Goal: Task Accomplishment & Management: Manage account settings

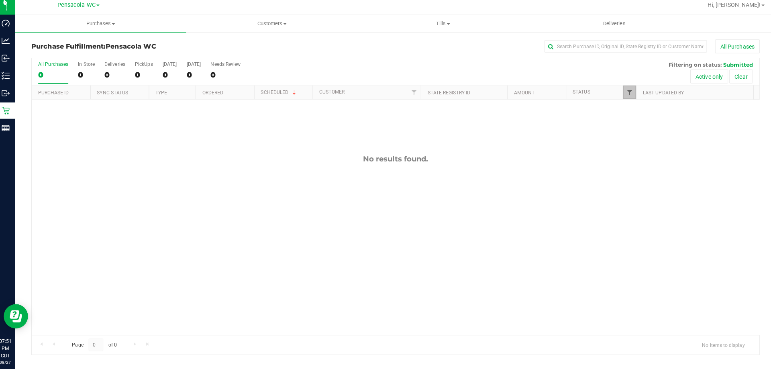
click at [625, 95] on span "Filter" at bounding box center [626, 95] width 6 height 6
click at [637, 184] on span "Packed" at bounding box center [645, 184] width 16 height 5
click at [633, 184] on input "Packed" at bounding box center [630, 184] width 5 height 5
checkbox input "true"
click at [635, 196] on label "Submitted" at bounding box center [643, 194] width 31 height 5
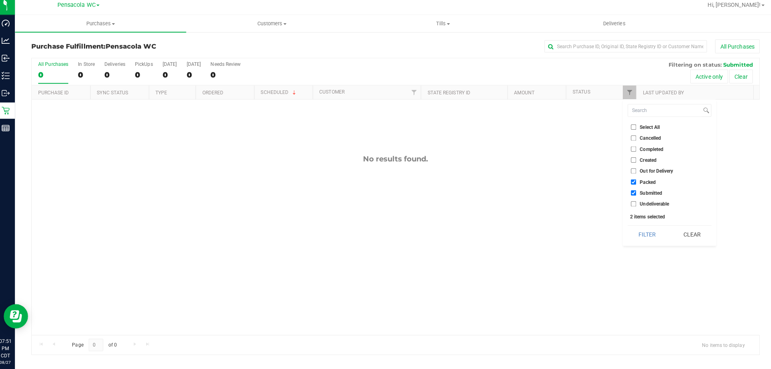
click at [633, 196] on input "Submitted" at bounding box center [630, 194] width 5 height 5
checkbox input "false"
click at [645, 232] on button "Filter" at bounding box center [643, 236] width 39 height 18
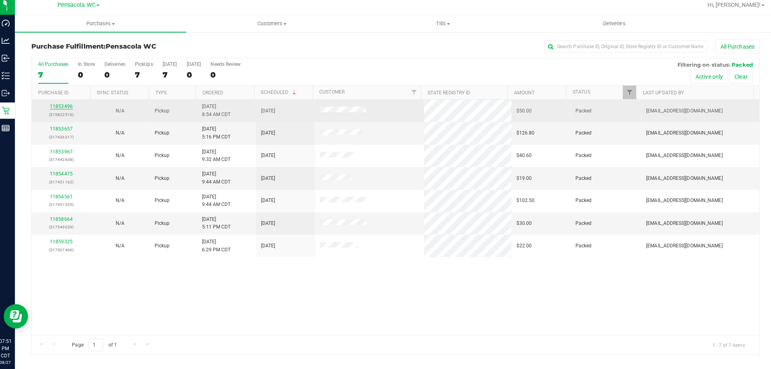
click at [65, 110] on link "11853496" at bounding box center [65, 110] width 22 height 6
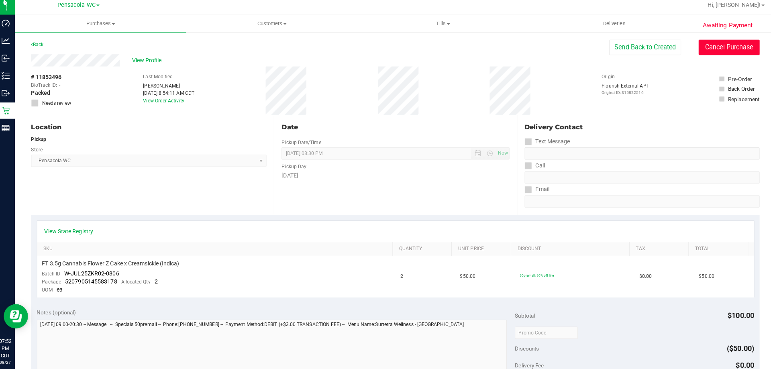
click at [695, 51] on button "Cancel Purchase" at bounding box center [725, 50] width 60 height 15
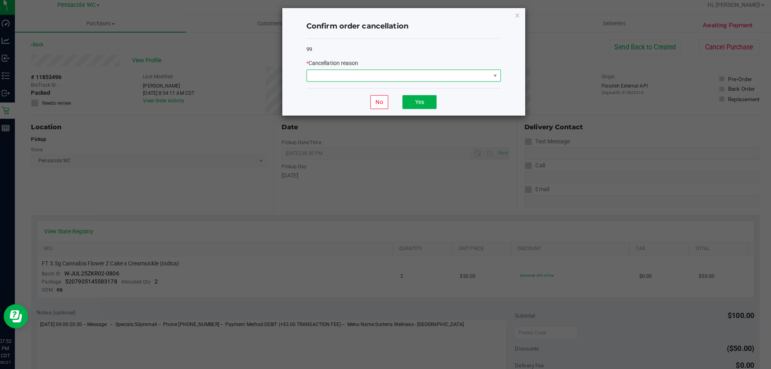
click at [467, 78] on span at bounding box center [398, 78] width 181 height 11
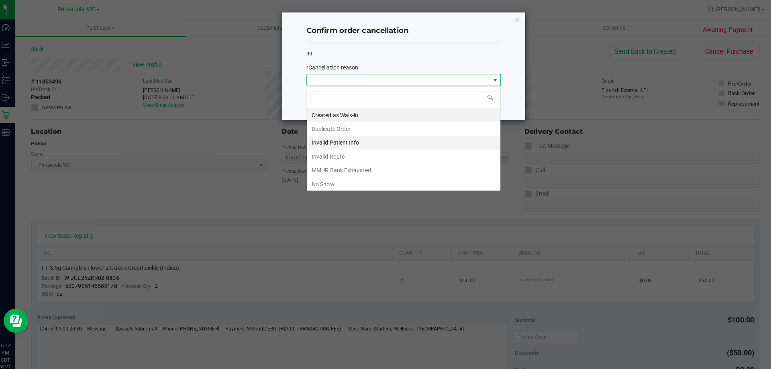
scroll to position [12, 192]
click at [335, 183] on li "No Show" at bounding box center [403, 182] width 191 height 14
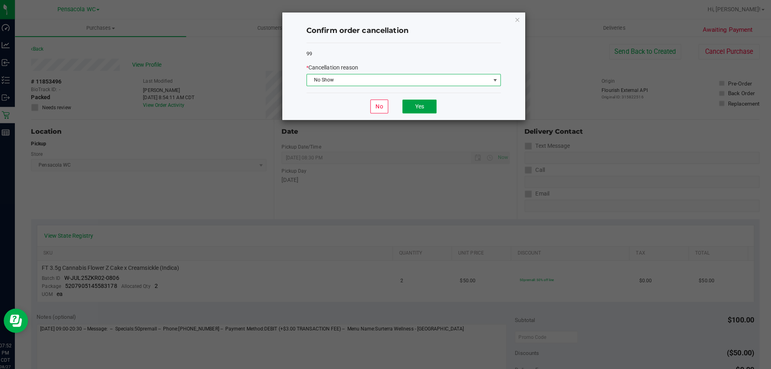
click at [425, 106] on button "Yes" at bounding box center [419, 105] width 34 height 14
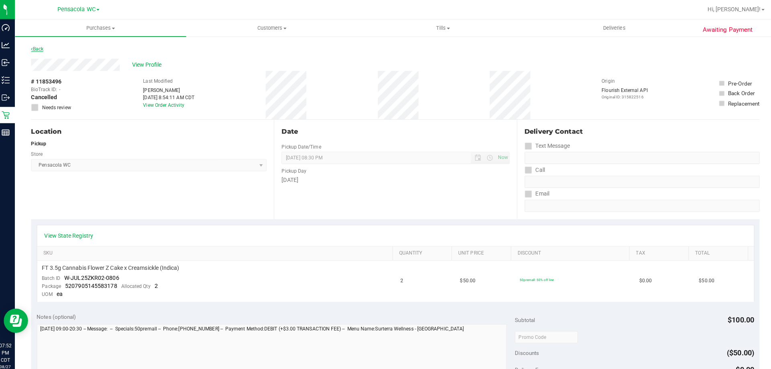
click at [42, 46] on link "Back" at bounding box center [41, 48] width 12 height 6
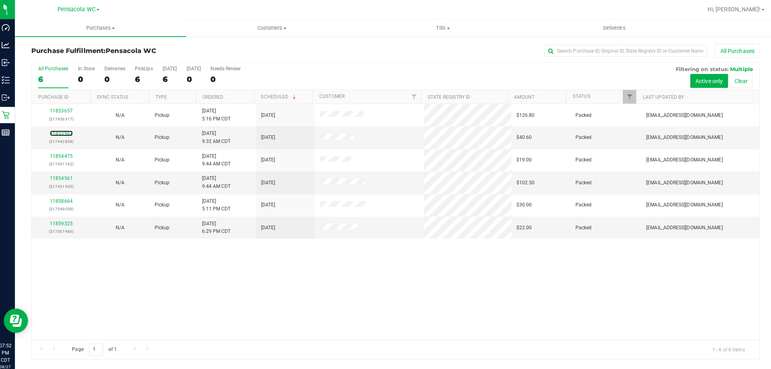
click at [64, 134] on link "11853967" at bounding box center [65, 132] width 22 height 6
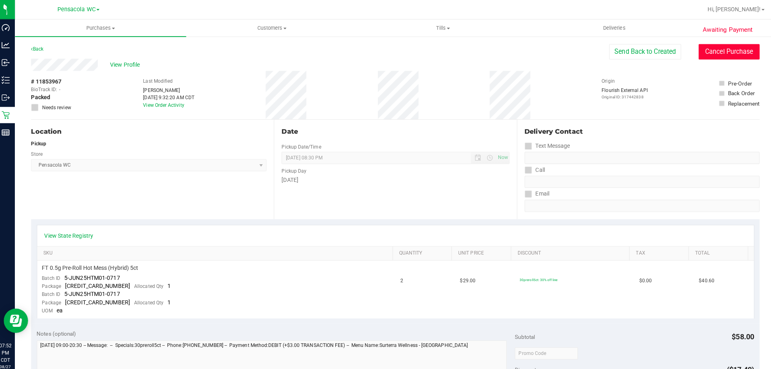
click at [733, 44] on button "Cancel Purchase" at bounding box center [725, 50] width 60 height 15
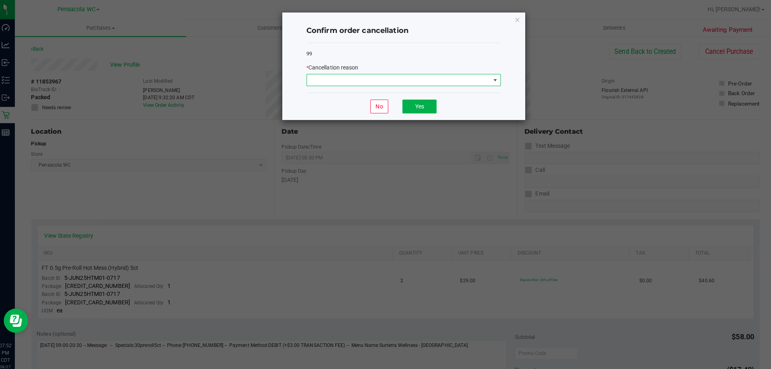
click at [440, 77] on span at bounding box center [398, 78] width 181 height 11
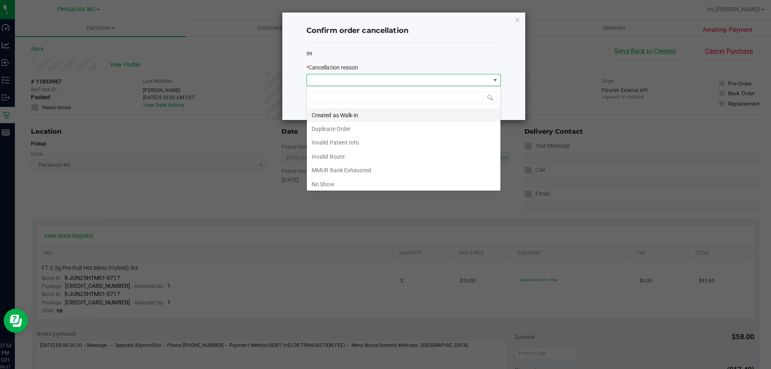
scroll to position [12, 192]
click at [319, 184] on li "No Show" at bounding box center [403, 182] width 191 height 14
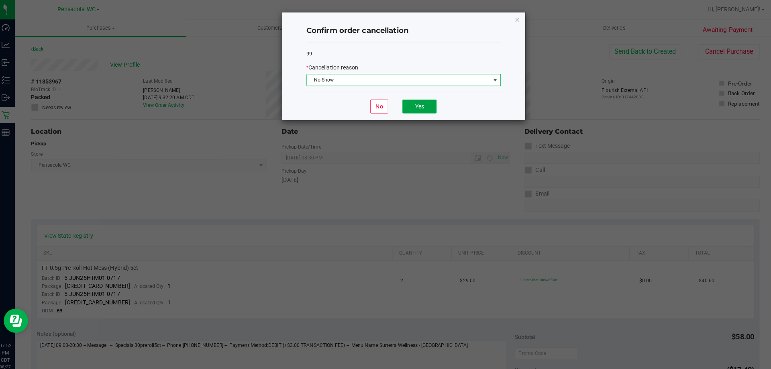
click at [425, 107] on button "Yes" at bounding box center [419, 105] width 34 height 14
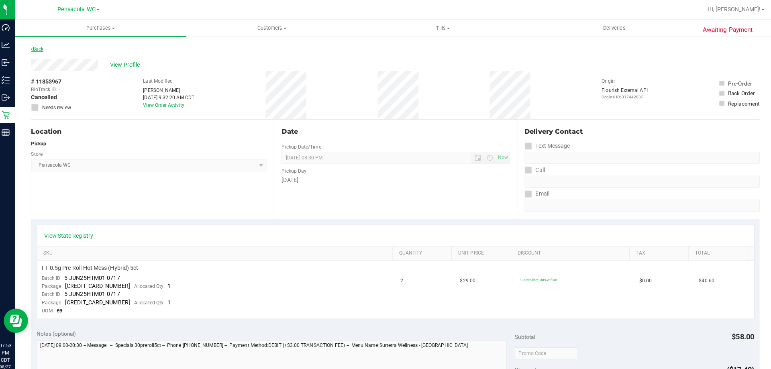
click at [45, 49] on link "Back" at bounding box center [41, 48] width 12 height 6
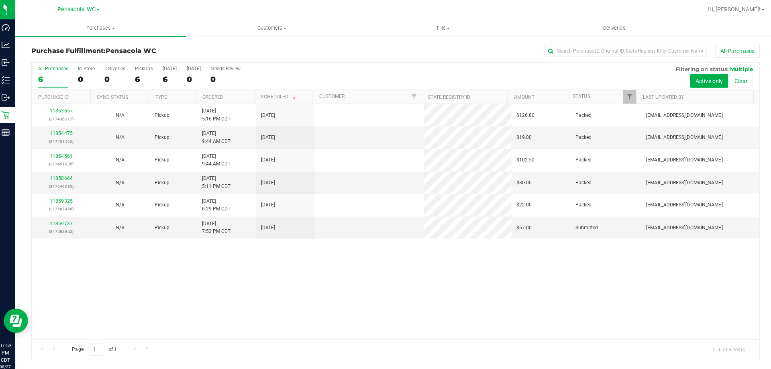
click at [69, 133] on link "11854475" at bounding box center [65, 132] width 22 height 6
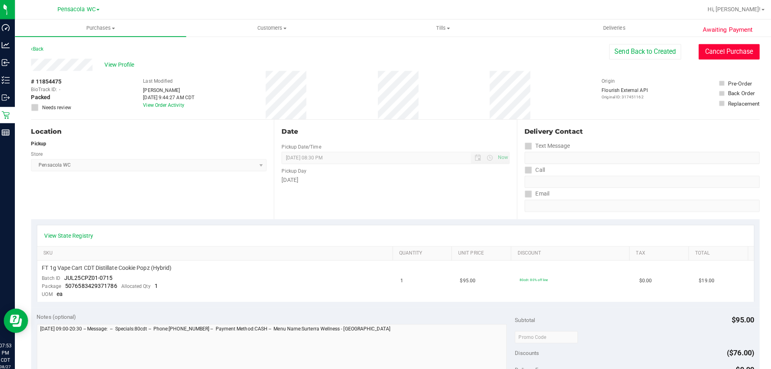
click at [705, 50] on button "Cancel Purchase" at bounding box center [725, 50] width 60 height 15
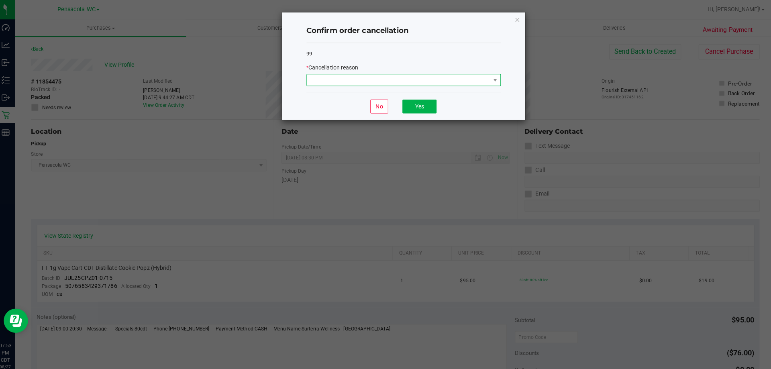
click at [460, 73] on span at bounding box center [398, 78] width 181 height 11
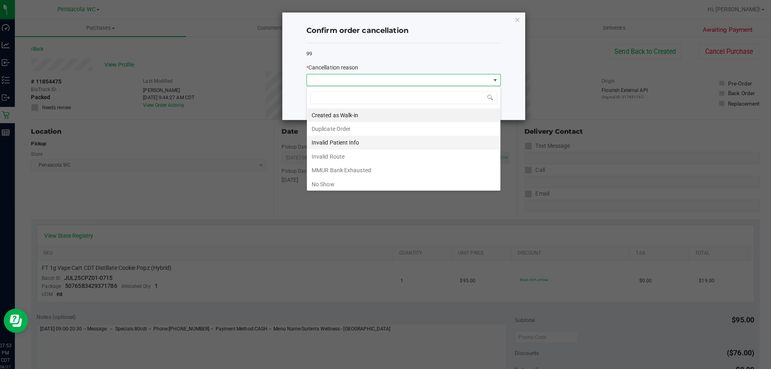
scroll to position [12, 192]
click at [325, 182] on li "No Show" at bounding box center [403, 182] width 191 height 14
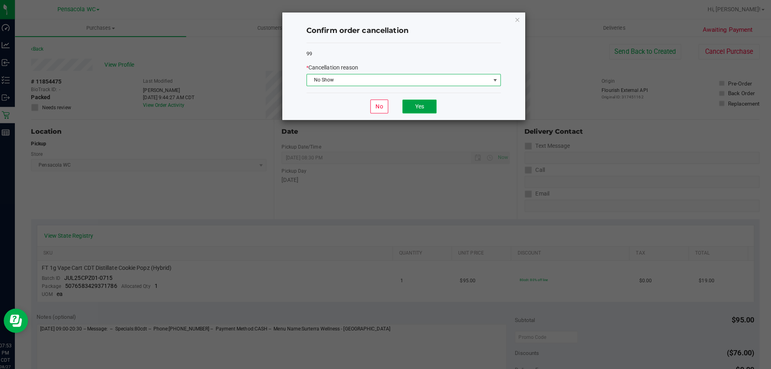
click at [423, 107] on button "Yes" at bounding box center [419, 105] width 34 height 14
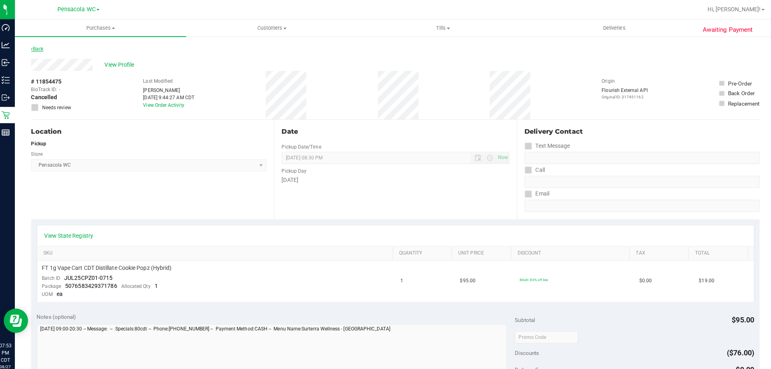
click at [43, 48] on link "Back" at bounding box center [41, 48] width 12 height 6
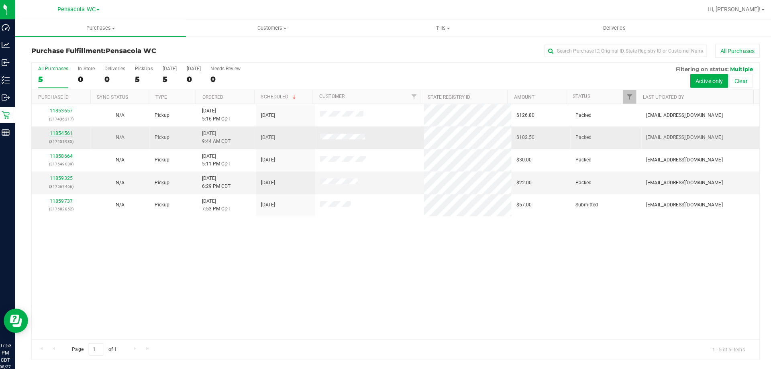
click at [72, 130] on link "11854561" at bounding box center [65, 132] width 22 height 6
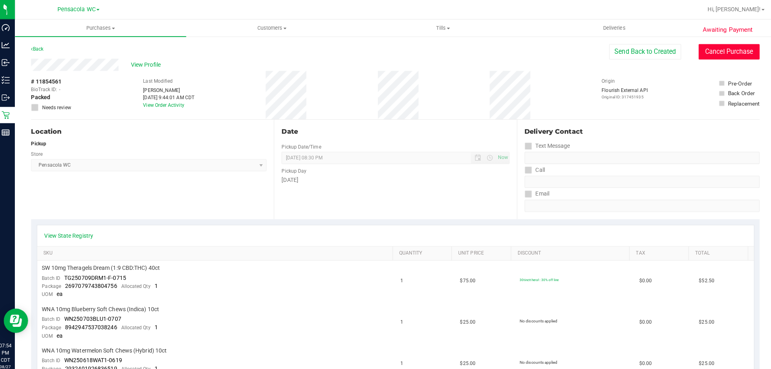
click at [710, 47] on button "Cancel Purchase" at bounding box center [725, 50] width 60 height 15
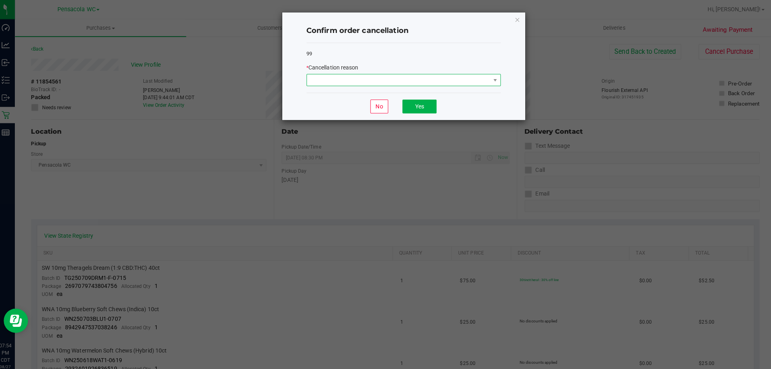
click at [416, 76] on span at bounding box center [398, 78] width 181 height 11
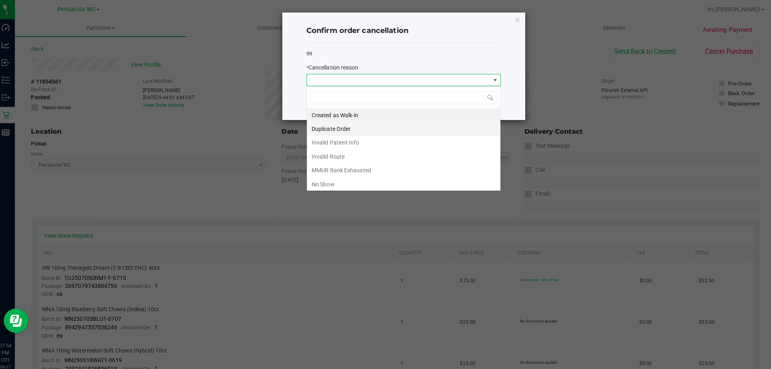
scroll to position [12, 192]
click at [339, 180] on li "No Show" at bounding box center [403, 182] width 191 height 14
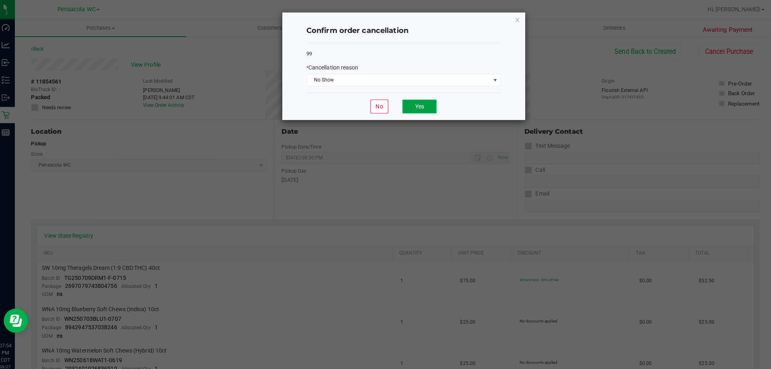
click at [416, 104] on button "Yes" at bounding box center [419, 105] width 34 height 14
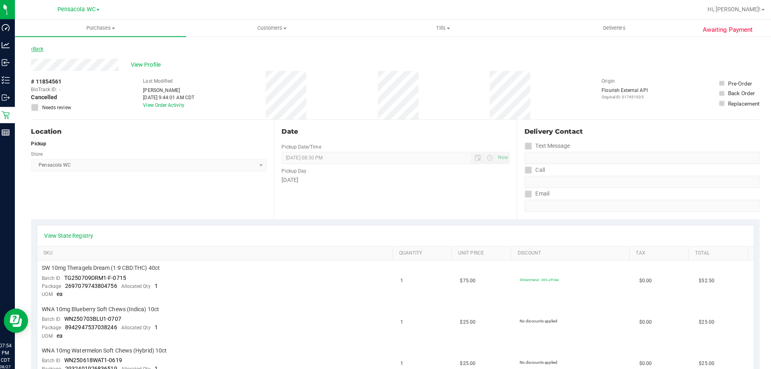
click at [38, 47] on link "Back" at bounding box center [41, 48] width 12 height 6
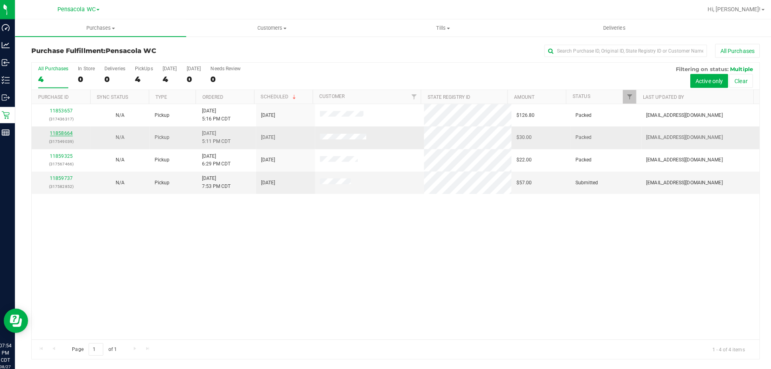
click at [69, 132] on link "11858664" at bounding box center [65, 132] width 22 height 6
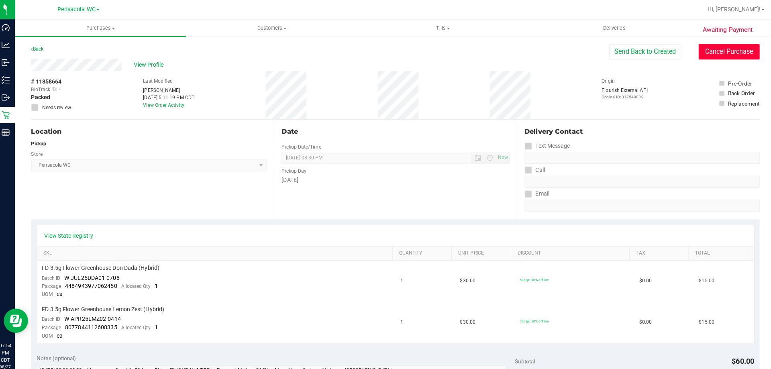
click at [706, 50] on button "Cancel Purchase" at bounding box center [725, 50] width 60 height 15
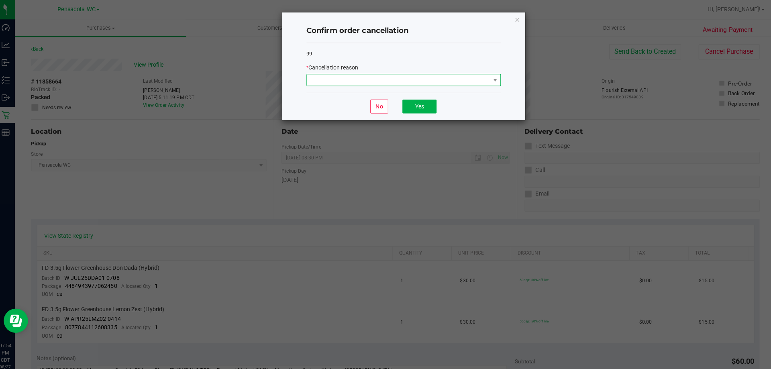
click at [450, 81] on span at bounding box center [398, 78] width 181 height 11
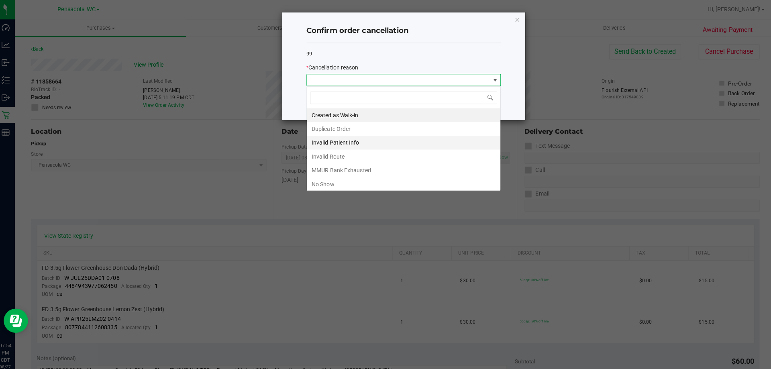
scroll to position [12, 192]
click at [338, 178] on li "No Show" at bounding box center [403, 182] width 191 height 14
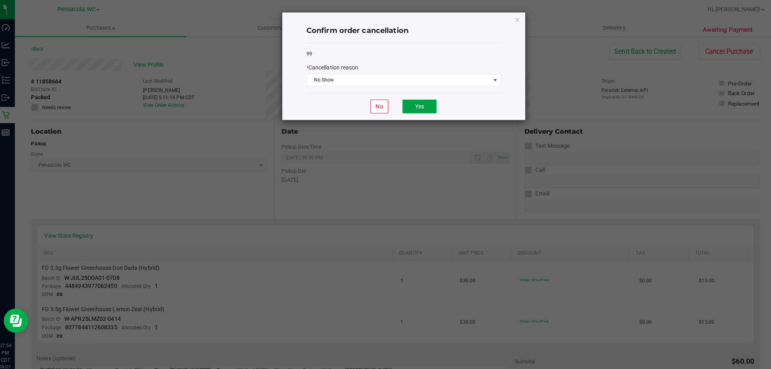
click at [424, 105] on button "Yes" at bounding box center [419, 105] width 34 height 14
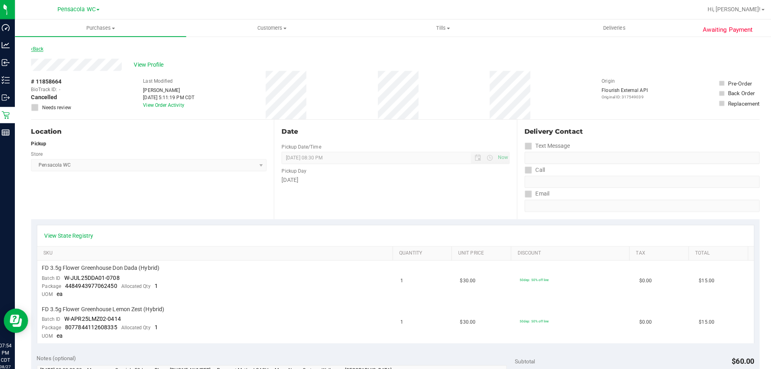
click at [44, 48] on link "Back" at bounding box center [41, 48] width 12 height 6
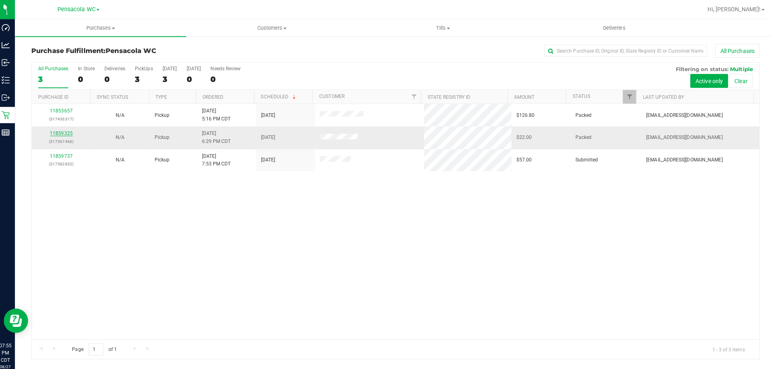
click at [67, 132] on link "11859325" at bounding box center [65, 132] width 22 height 6
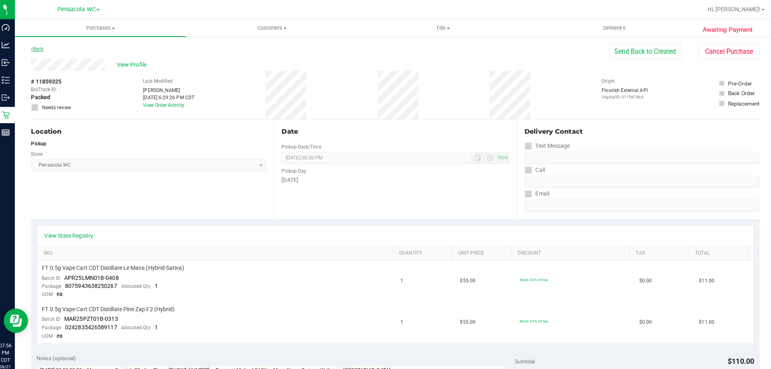
click at [43, 47] on link "Back" at bounding box center [41, 48] width 12 height 6
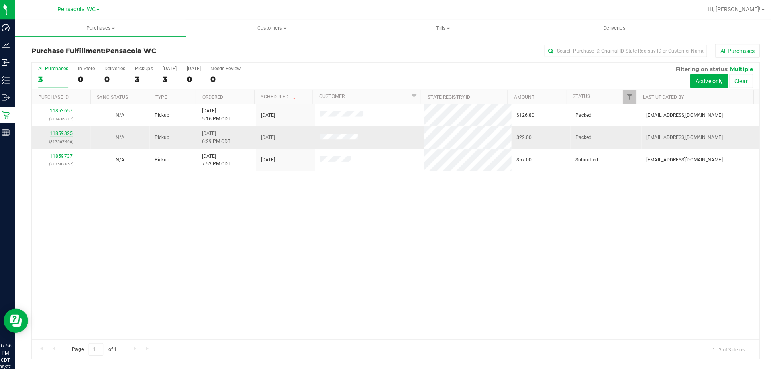
click at [72, 130] on link "11859325" at bounding box center [65, 132] width 22 height 6
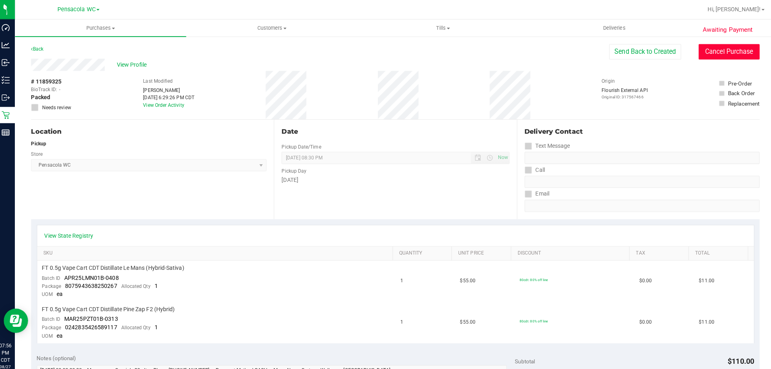
click at [708, 51] on button "Cancel Purchase" at bounding box center [725, 50] width 60 height 15
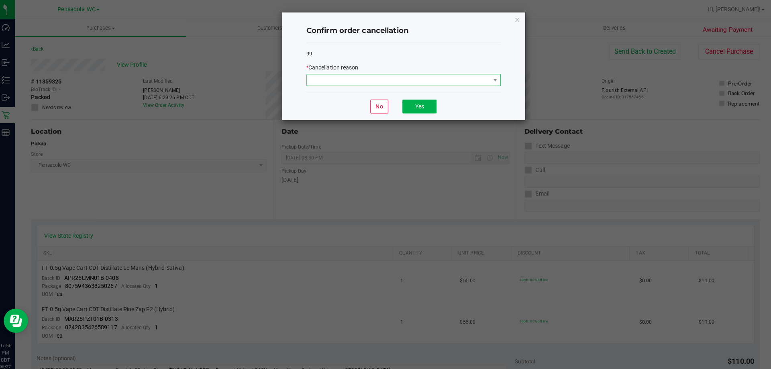
click at [446, 81] on span at bounding box center [398, 78] width 181 height 11
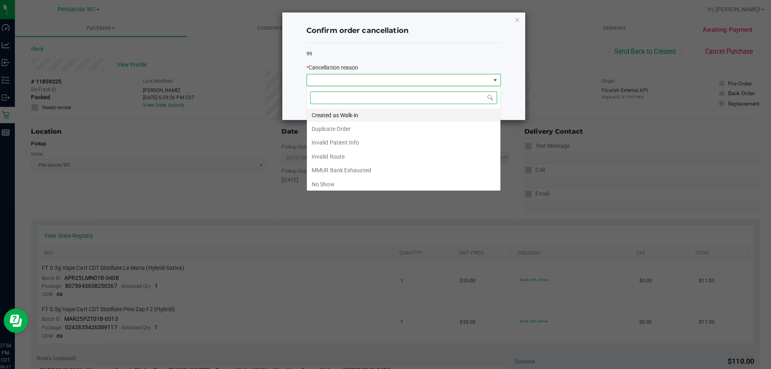
scroll to position [12, 192]
click at [329, 181] on li "No Show" at bounding box center [403, 182] width 191 height 14
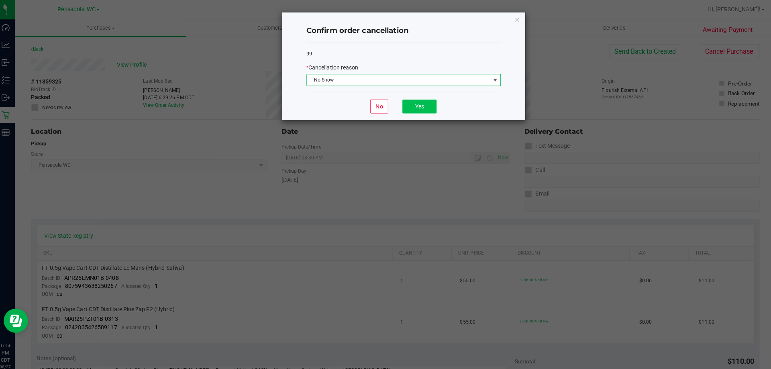
click at [432, 102] on div "No Yes" at bounding box center [403, 105] width 192 height 27
click at [431, 102] on button "Yes" at bounding box center [419, 105] width 34 height 14
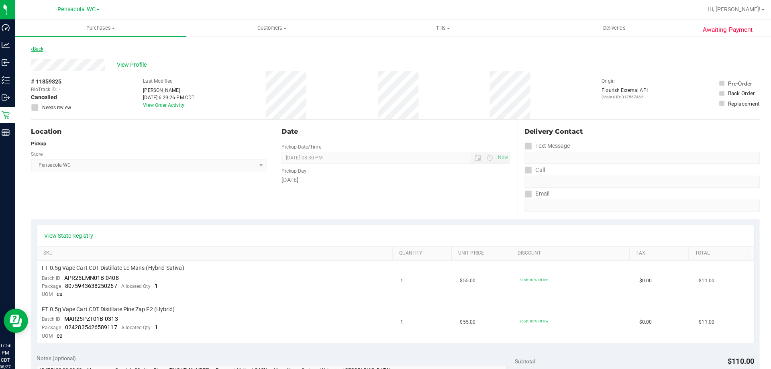
click at [38, 49] on link "Back" at bounding box center [41, 48] width 12 height 6
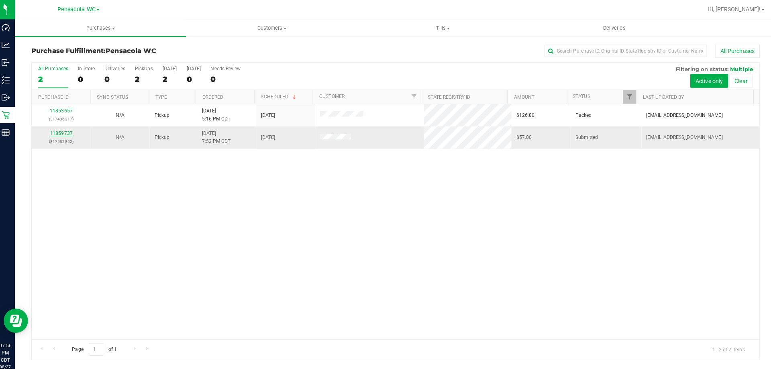
click at [70, 129] on link "11859737" at bounding box center [65, 132] width 22 height 6
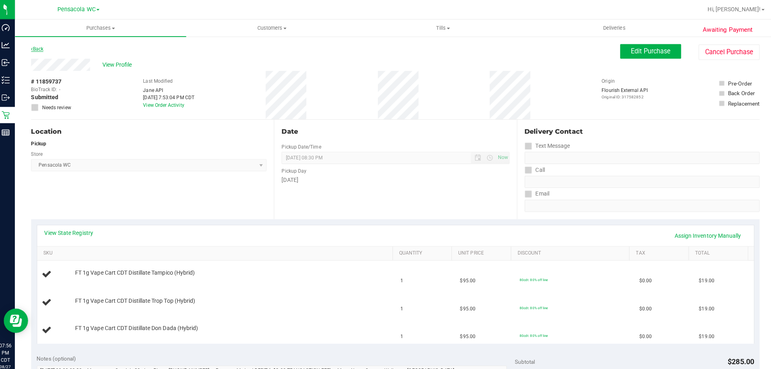
click at [39, 48] on link "Back" at bounding box center [41, 48] width 12 height 6
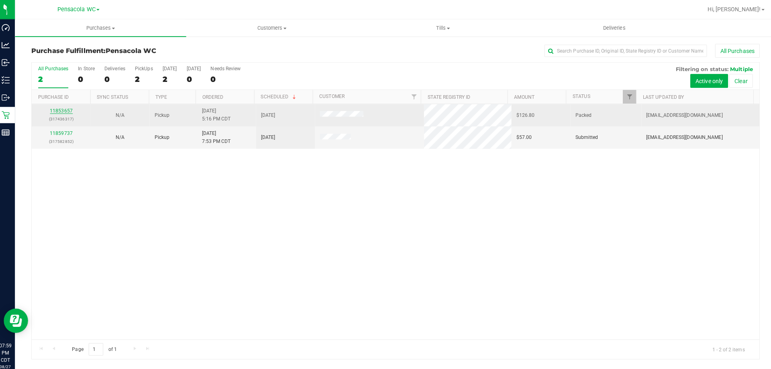
click at [66, 110] on link "11853657" at bounding box center [65, 110] width 22 height 6
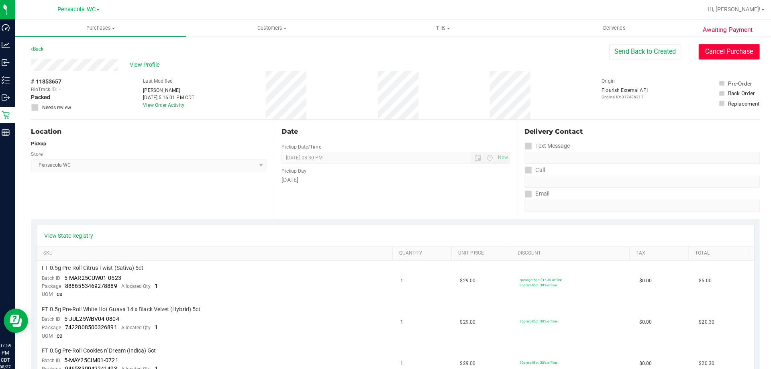
click at [708, 55] on button "Cancel Purchase" at bounding box center [725, 50] width 60 height 15
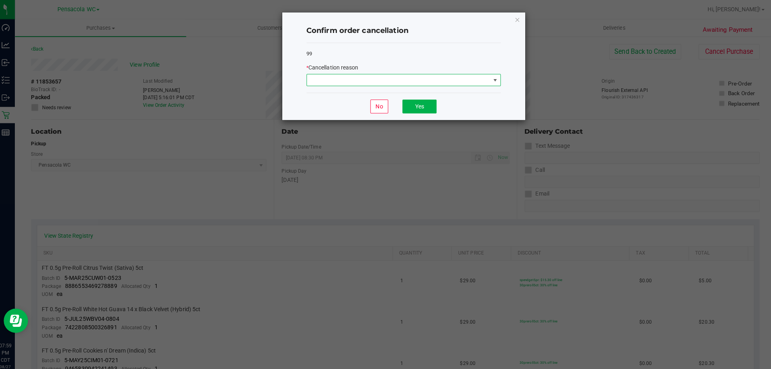
click at [473, 78] on span at bounding box center [398, 78] width 181 height 11
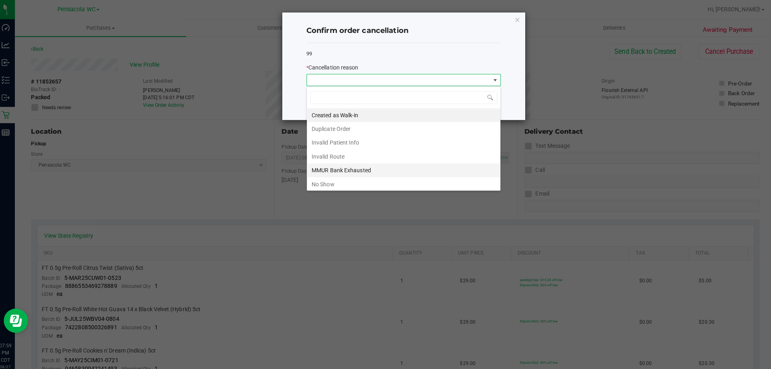
scroll to position [12, 192]
click at [357, 181] on li "No Show" at bounding box center [403, 182] width 191 height 14
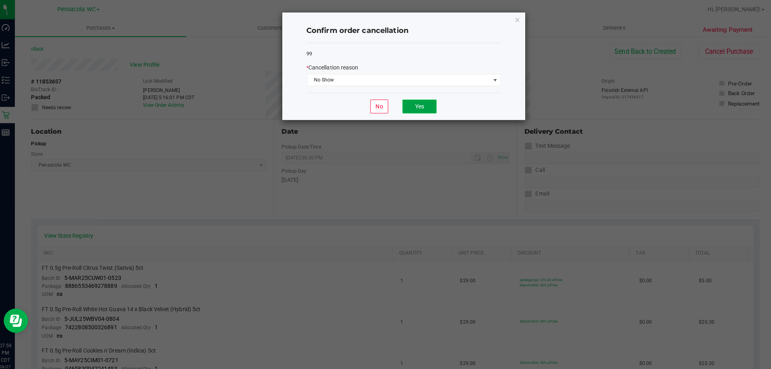
click at [414, 108] on button "Yes" at bounding box center [419, 105] width 34 height 14
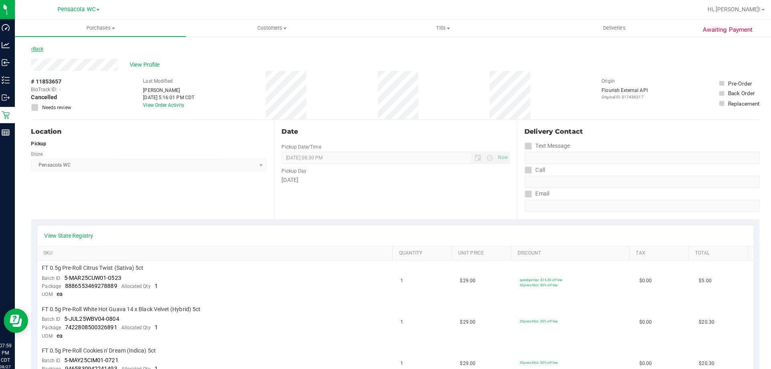
click at [42, 49] on link "Back" at bounding box center [41, 48] width 12 height 6
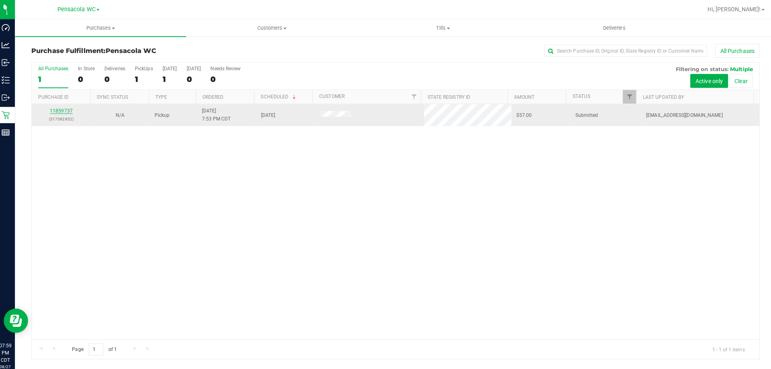
click at [57, 110] on link "11859737" at bounding box center [65, 110] width 22 height 6
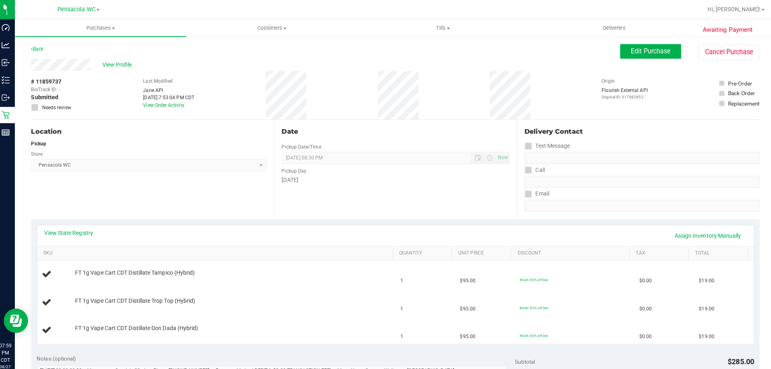
click at [688, 46] on div "Edit Purchase Cancel Purchase" at bounding box center [686, 51] width 138 height 16
click at [706, 50] on button "Cancel Purchase" at bounding box center [725, 51] width 60 height 15
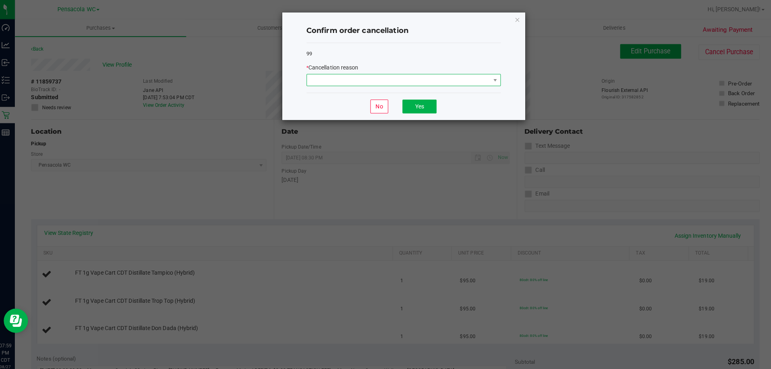
click at [344, 78] on span at bounding box center [398, 78] width 181 height 11
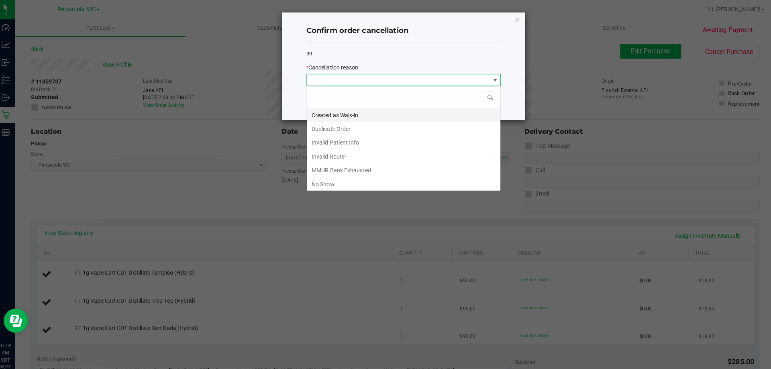
scroll to position [12, 192]
click at [327, 184] on li "No Show" at bounding box center [403, 182] width 191 height 14
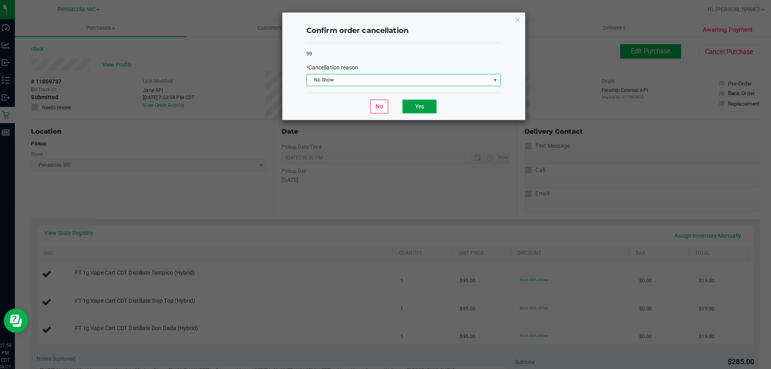
click at [419, 103] on button "Yes" at bounding box center [419, 105] width 34 height 14
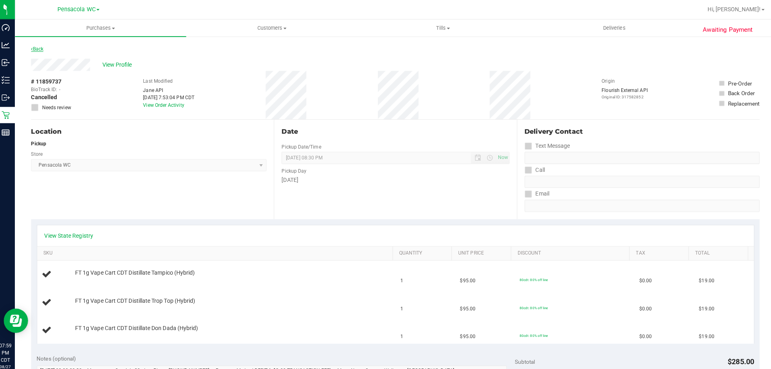
click at [44, 47] on link "Back" at bounding box center [41, 48] width 12 height 6
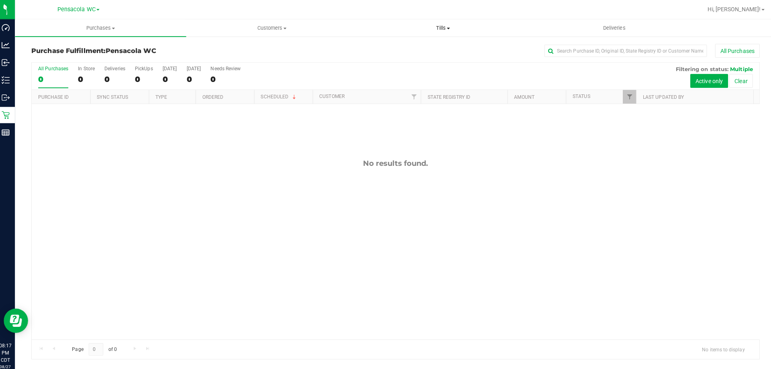
click at [442, 25] on span "Tills" at bounding box center [442, 27] width 168 height 7
click at [405, 49] on span "Manage tills" at bounding box center [384, 48] width 54 height 7
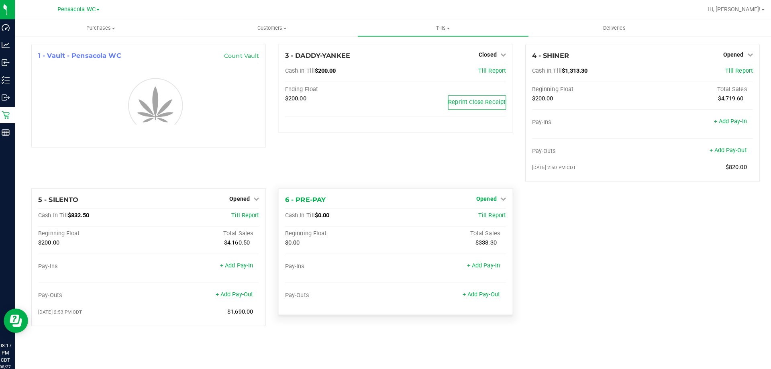
click at [492, 194] on span "Opened" at bounding box center [485, 196] width 20 height 6
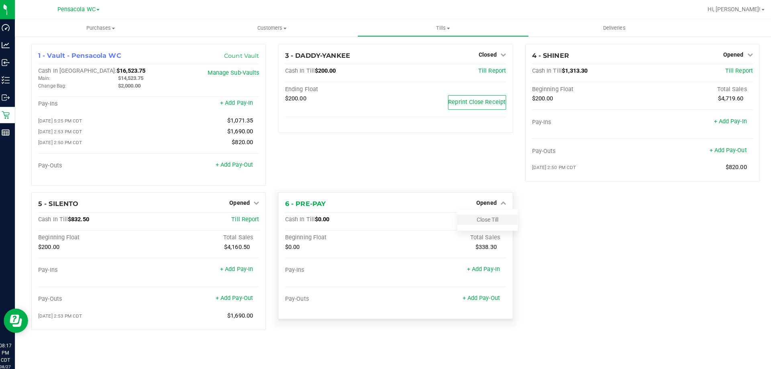
click at [485, 215] on div "Close Till" at bounding box center [485, 217] width 59 height 10
click at [487, 219] on link "Close Till" at bounding box center [486, 217] width 22 height 6
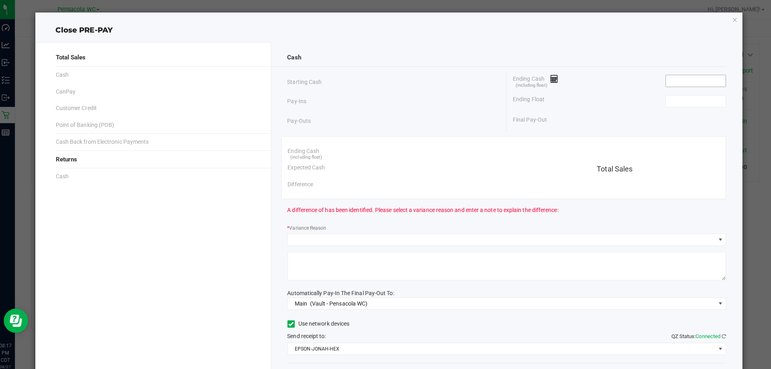
click at [675, 80] on input at bounding box center [691, 79] width 59 height 11
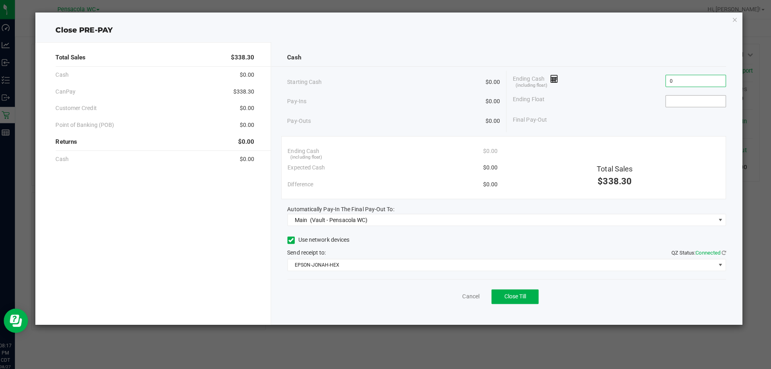
type input "$0.00"
click at [668, 98] on input at bounding box center [691, 99] width 59 height 11
type input "$0.00"
click at [513, 290] on span "Close Till" at bounding box center [513, 293] width 22 height 6
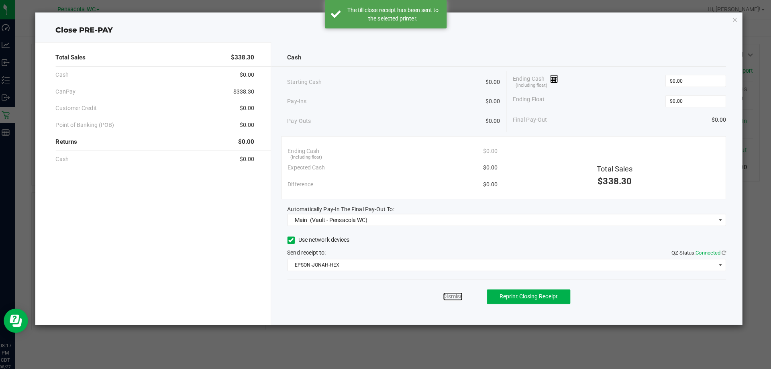
click at [450, 293] on link "Dismiss" at bounding box center [451, 293] width 19 height 8
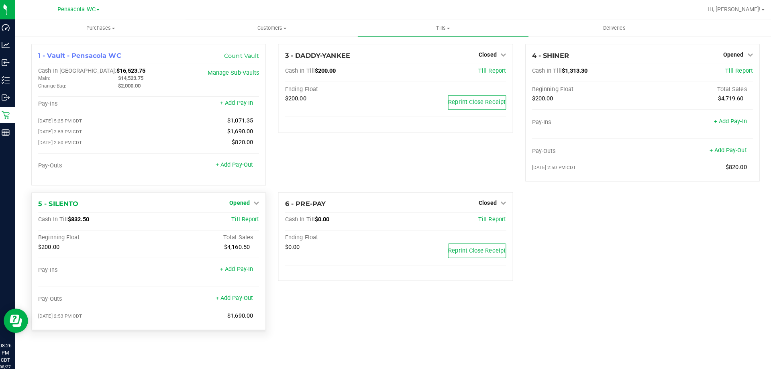
click at [242, 203] on span "Opened" at bounding box center [241, 200] width 20 height 6
click at [242, 217] on link "Close Till" at bounding box center [242, 217] width 22 height 6
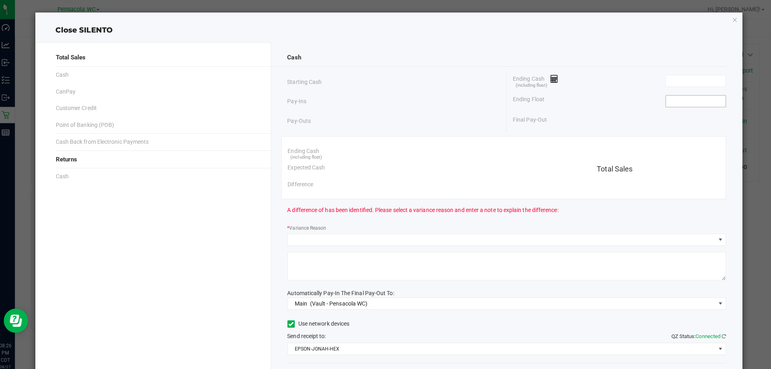
click at [675, 100] on input at bounding box center [691, 99] width 59 height 11
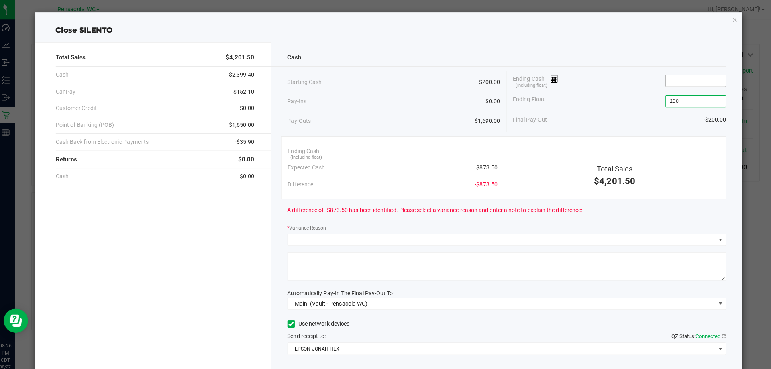
type input "$200.00"
click at [680, 76] on input at bounding box center [691, 79] width 59 height 11
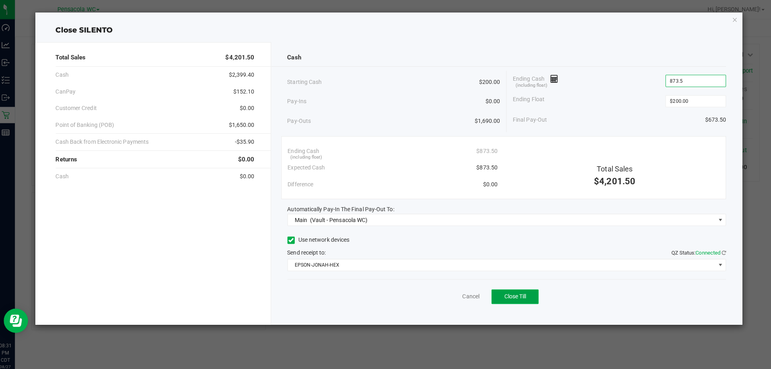
click at [526, 296] on button "Close Till" at bounding box center [513, 293] width 47 height 14
type input "$873.50"
click at [457, 293] on link "Dismiss" at bounding box center [451, 293] width 19 height 8
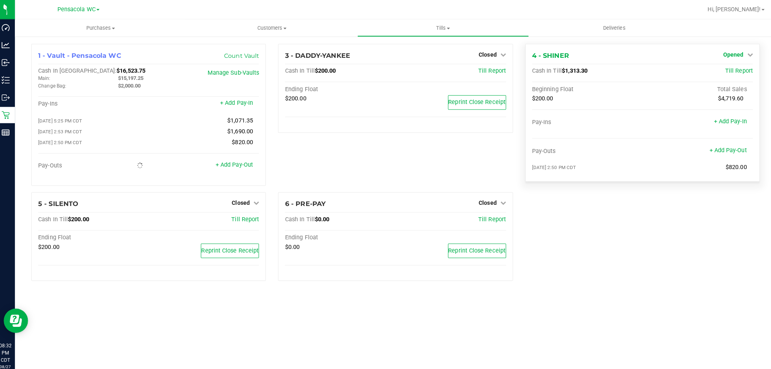
click at [735, 52] on span "Opened" at bounding box center [729, 54] width 20 height 6
click at [723, 71] on link "Close Till" at bounding box center [730, 70] width 22 height 6
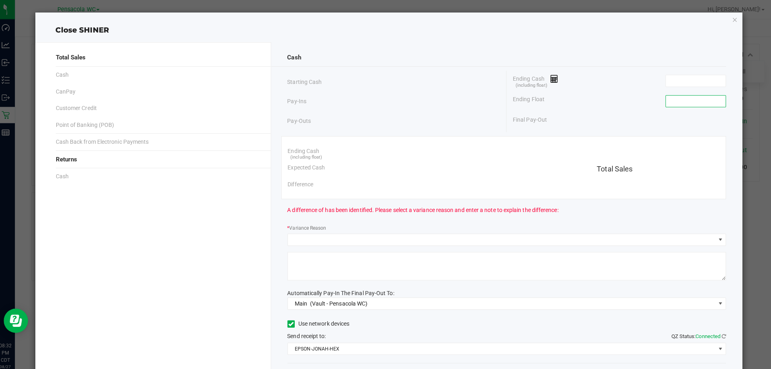
click at [682, 102] on input at bounding box center [691, 99] width 59 height 11
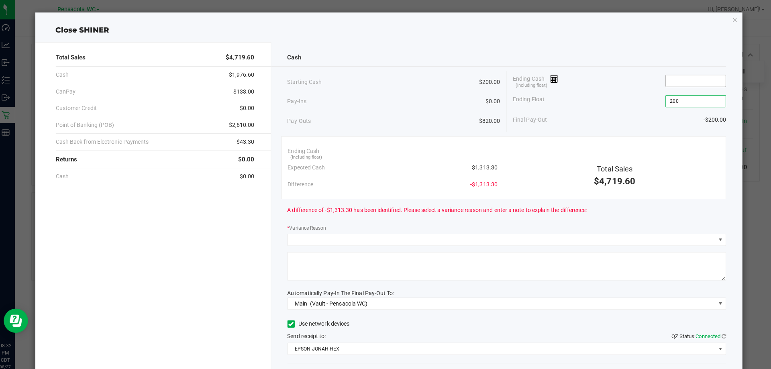
type input "$200.00"
click at [686, 85] on input at bounding box center [691, 79] width 59 height 11
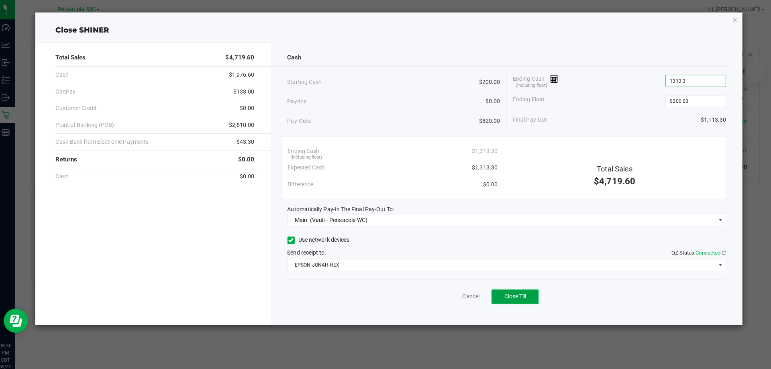
click at [515, 298] on button "Close Till" at bounding box center [513, 293] width 47 height 14
type input "$1,313.30"
click at [459, 293] on link "Dismiss" at bounding box center [451, 293] width 19 height 8
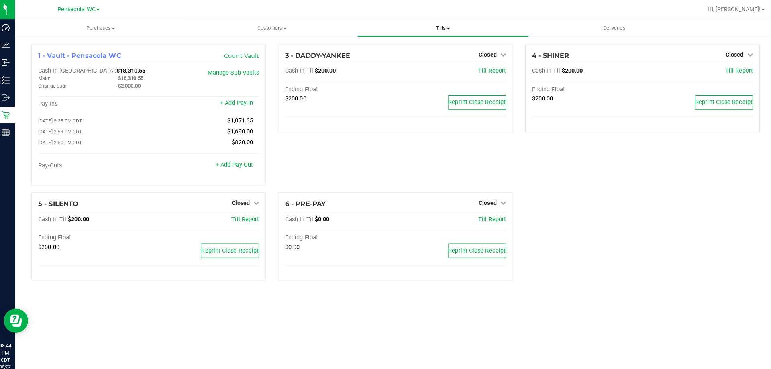
click at [441, 26] on span "Tills" at bounding box center [442, 27] width 168 height 7
click at [404, 57] on span "Reconcile e-payments" at bounding box center [397, 58] width 80 height 7
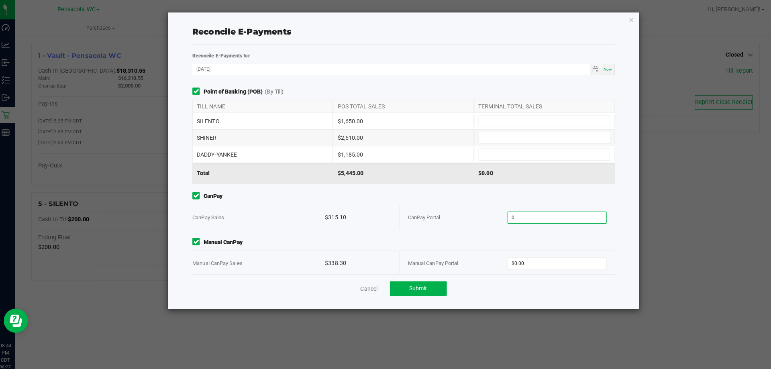
click at [549, 217] on input "0" at bounding box center [555, 214] width 98 height 11
type input "$315.10"
click at [520, 258] on input "0" at bounding box center [555, 260] width 98 height 11
type input "$338.30"
click at [508, 229] on div "Point of Banking (POB) (By Till) TILL NAME POS TOTAL SALES TERMINAL TOTAL SALES…" at bounding box center [402, 178] width 429 height 185
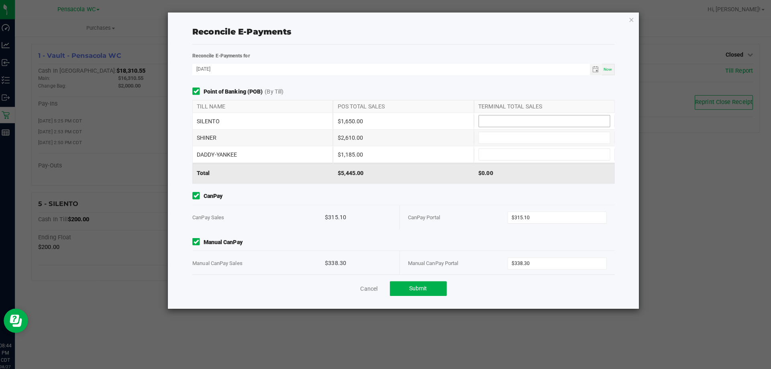
click at [507, 116] on input at bounding box center [542, 119] width 129 height 11
type input "$1,650.00"
click at [502, 139] on input at bounding box center [542, 136] width 129 height 11
type input "$2,610.00"
click at [523, 151] on input at bounding box center [542, 152] width 129 height 11
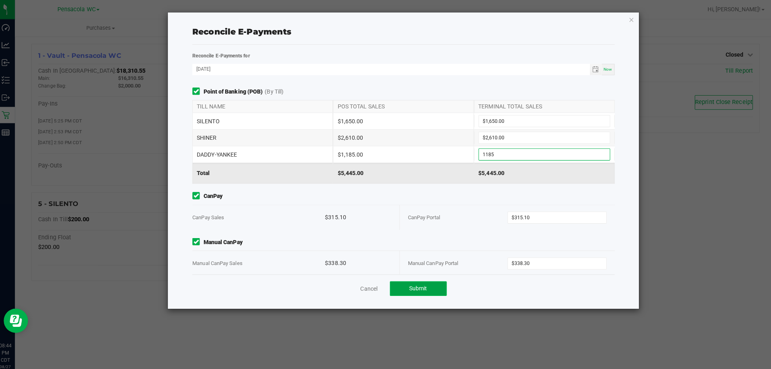
type input "$1,185.00"
click at [416, 289] on button "Submit" at bounding box center [418, 285] width 56 height 14
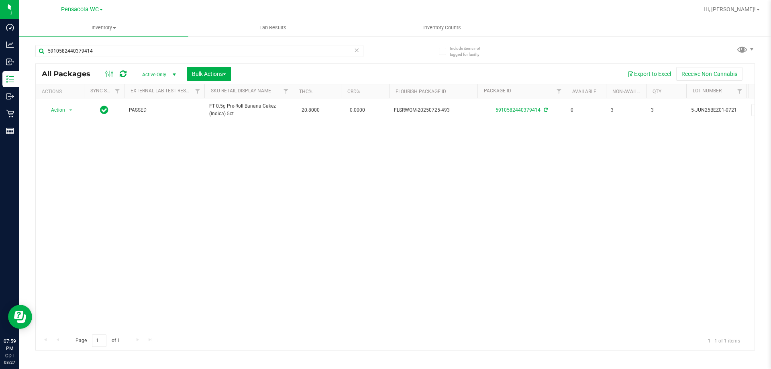
type input "5910582440379414"
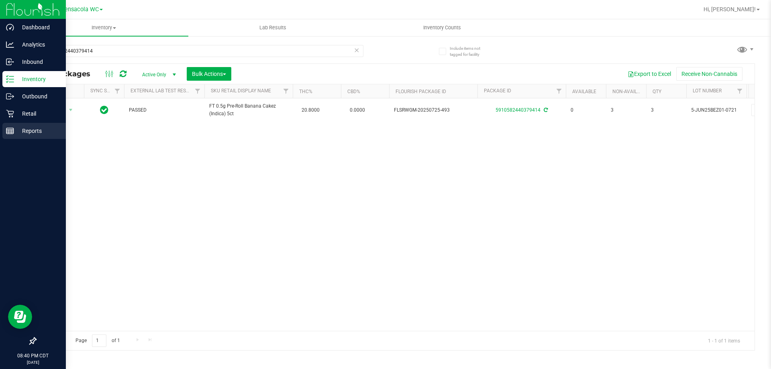
click at [9, 130] on line at bounding box center [9, 130] width 7 height 0
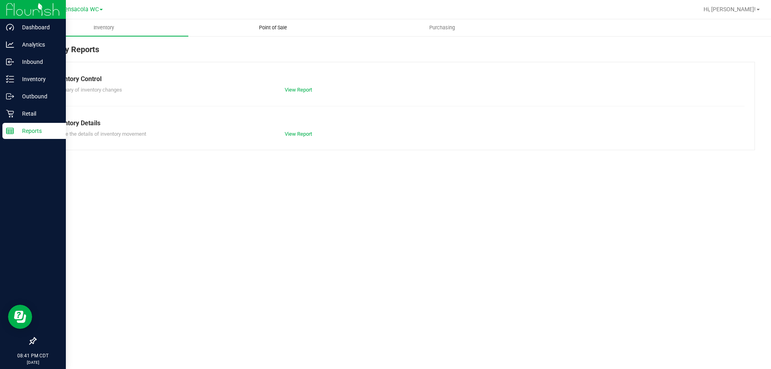
click at [283, 28] on span "Point of Sale" at bounding box center [273, 27] width 50 height 7
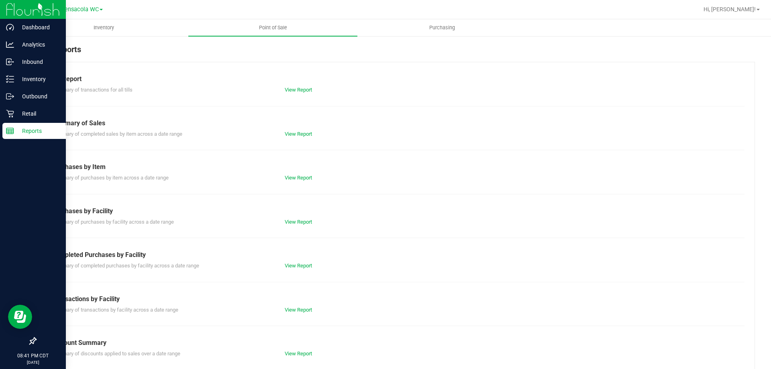
drag, startPoint x: 298, startPoint y: 368, endPoint x: 299, endPoint y: 357, distance: 11.7
click at [299, 360] on div "Till Report Summary of transactions for all tills View Report Summary of Sales …" at bounding box center [395, 238] width 720 height 352
click at [299, 357] on div "View Report" at bounding box center [337, 354] width 116 height 8
click at [299, 353] on link "View Report" at bounding box center [298, 354] width 27 height 6
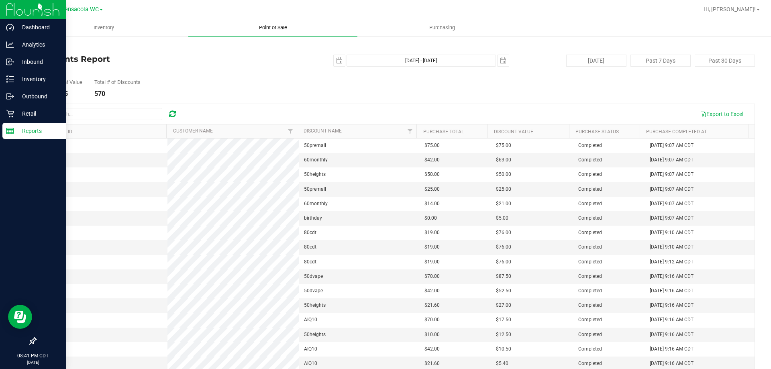
click at [277, 27] on span "Point of Sale" at bounding box center [273, 27] width 50 height 7
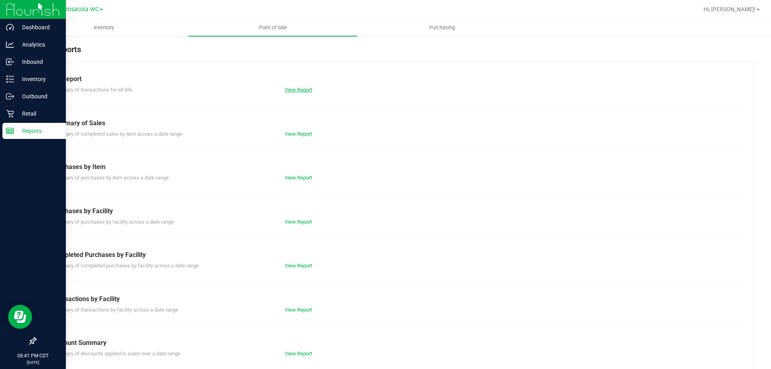
click at [294, 89] on link "View Report" at bounding box center [298, 90] width 27 height 6
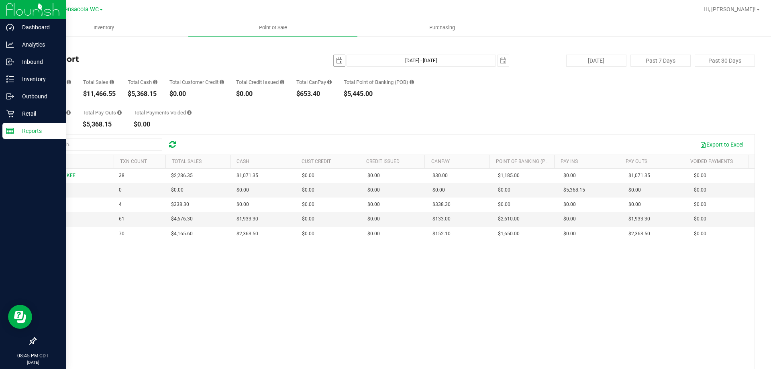
click at [336, 58] on span "select" at bounding box center [339, 60] width 6 height 6
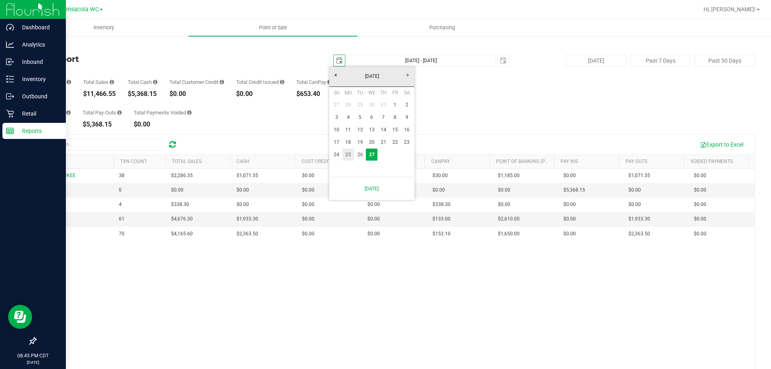
click at [349, 156] on link "25" at bounding box center [349, 155] width 12 height 12
type input "2025-08-25"
type input "Aug 25, 2025 - Aug 27, 2025"
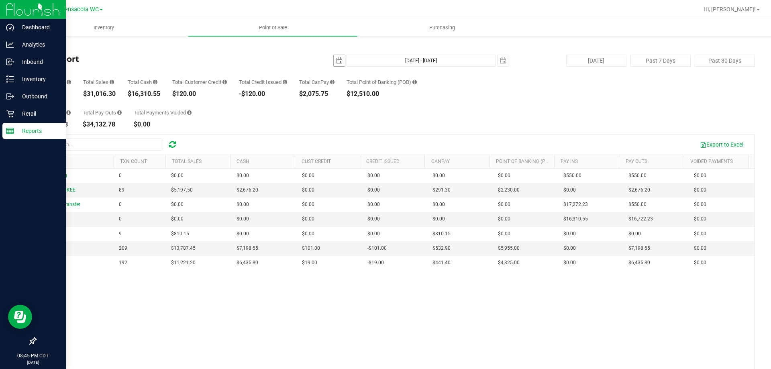
click at [335, 64] on span "select" at bounding box center [339, 60] width 11 height 11
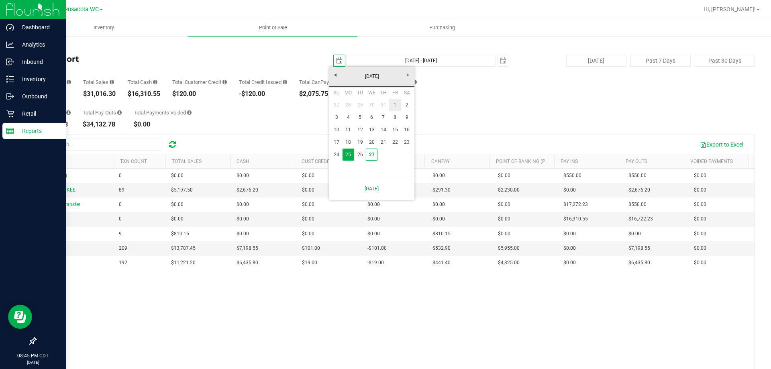
click at [392, 104] on link "1" at bounding box center [395, 105] width 12 height 12
type input "2025-08-01"
type input "Aug 1, 2025 - Aug 27, 2025"
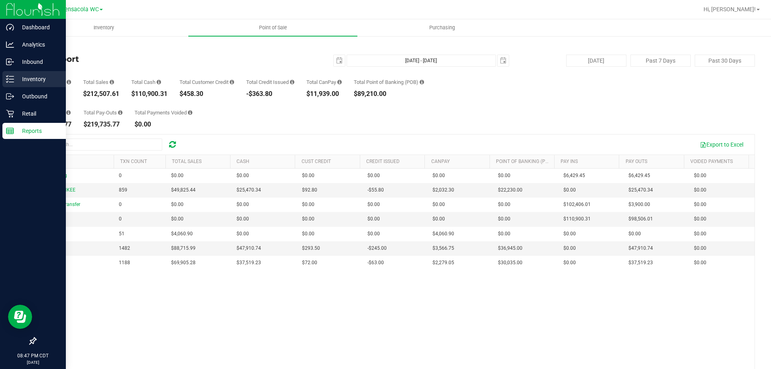
click at [12, 80] on icon at bounding box center [10, 79] width 8 height 8
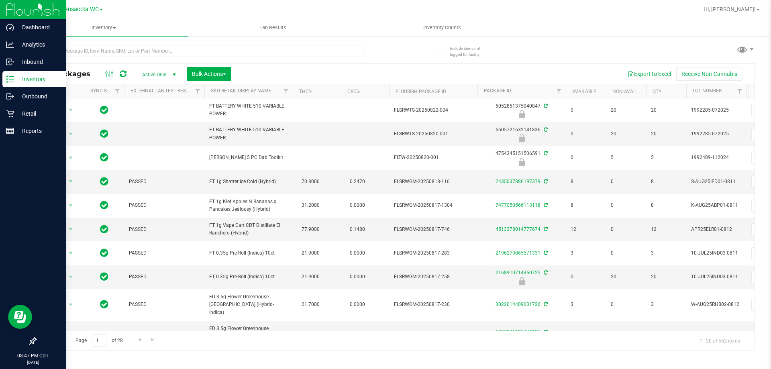
click at [22, 80] on p "Inventory" at bounding box center [38, 79] width 48 height 10
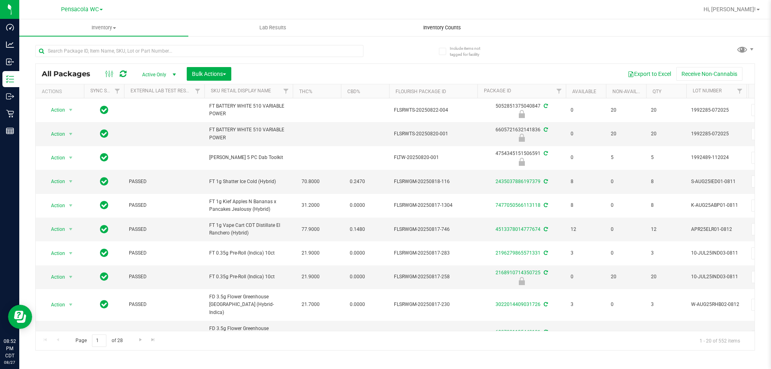
click at [444, 24] on span "Inventory Counts" at bounding box center [441, 27] width 59 height 7
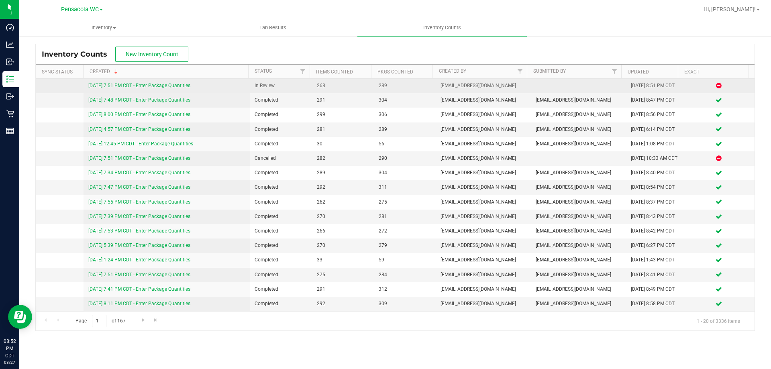
click at [178, 87] on link "8/27/25 7:51 PM CDT - Enter Package Quantities" at bounding box center [139, 86] width 102 height 6
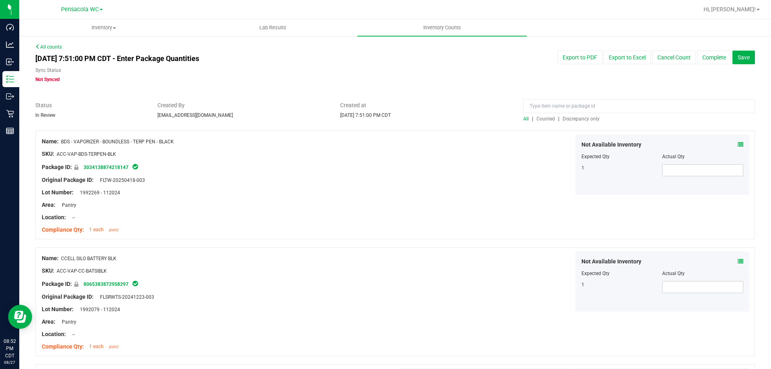
click at [576, 118] on span "Discrepancy only" at bounding box center [581, 119] width 37 height 6
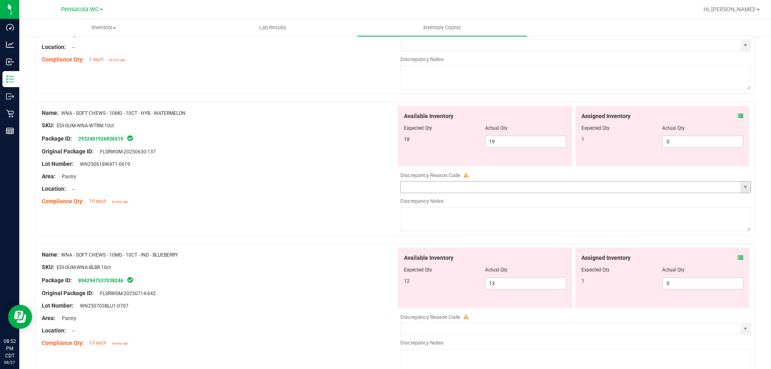
scroll to position [2199, 0]
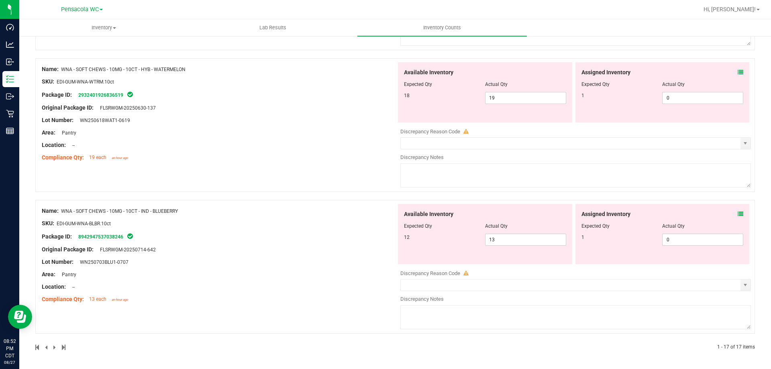
click at [738, 214] on icon at bounding box center [741, 214] width 6 height 6
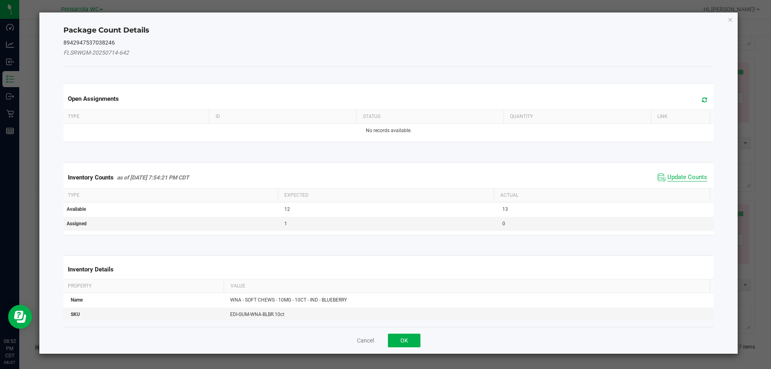
click at [689, 177] on span "Update Counts" at bounding box center [687, 177] width 40 height 8
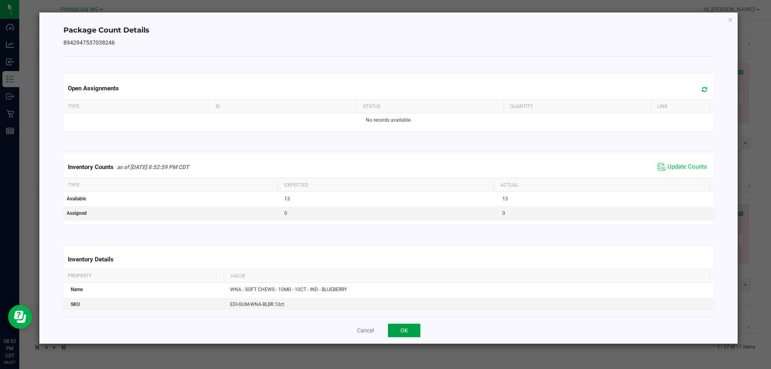
click at [406, 326] on button "OK" at bounding box center [404, 331] width 33 height 14
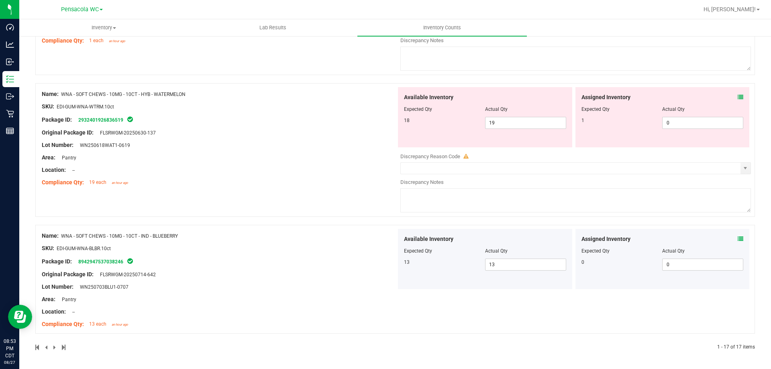
drag, startPoint x: 726, startPoint y: 98, endPoint x: 732, endPoint y: 99, distance: 5.4
click at [726, 98] on div "Assigned Inventory" at bounding box center [663, 97] width 162 height 8
click at [738, 94] on span at bounding box center [741, 97] width 6 height 8
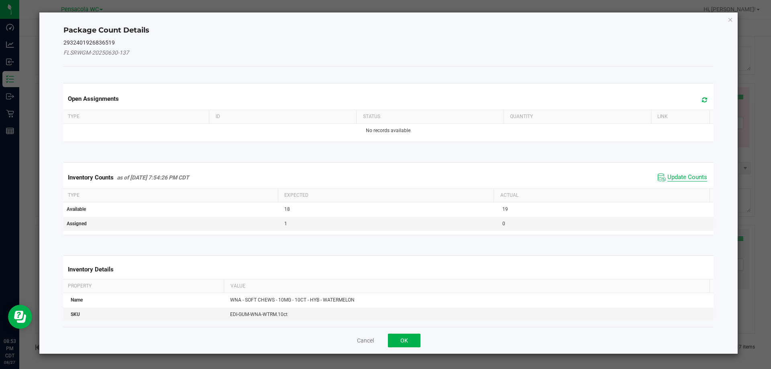
click at [688, 178] on span "Update Counts" at bounding box center [687, 177] width 40 height 8
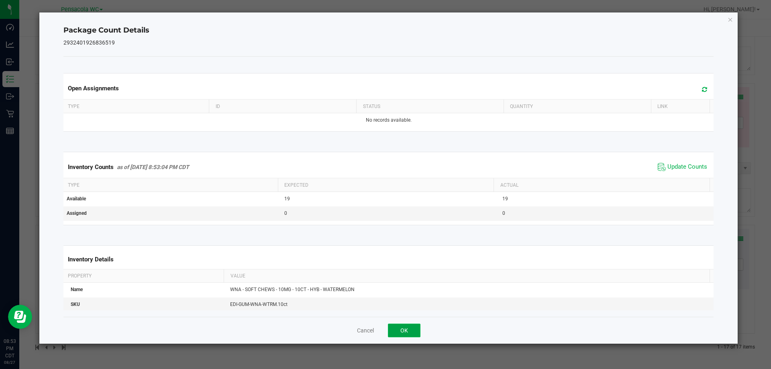
click at [404, 327] on button "OK" at bounding box center [404, 331] width 33 height 14
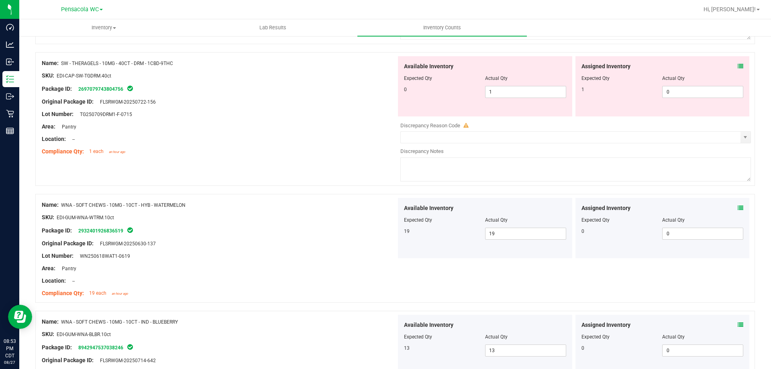
scroll to position [1988, 0]
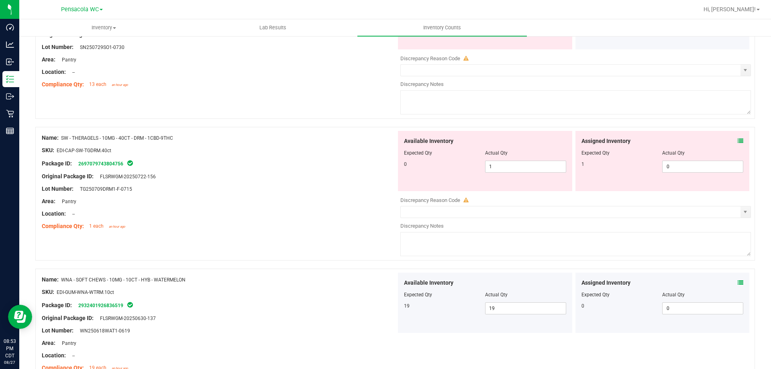
click at [738, 141] on icon at bounding box center [741, 141] width 6 height 6
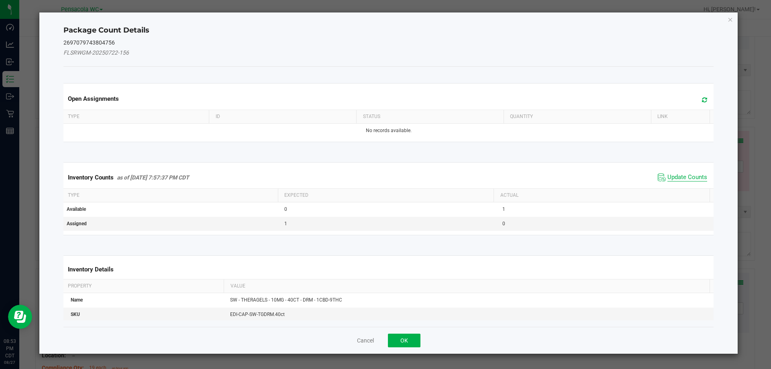
click at [696, 174] on span "Update Counts" at bounding box center [687, 177] width 40 height 8
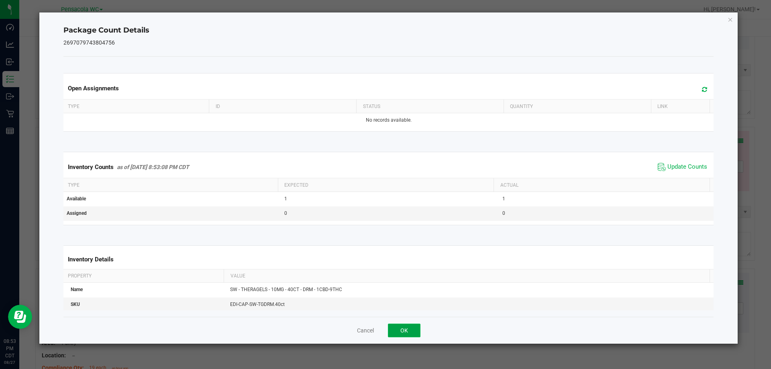
click at [395, 332] on button "OK" at bounding box center [404, 331] width 33 height 14
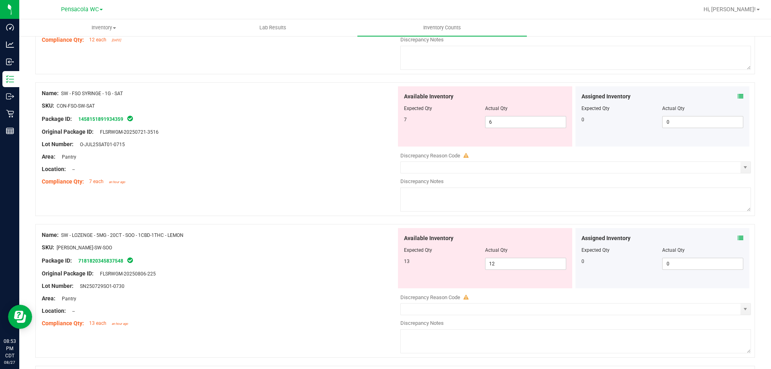
scroll to position [1747, 0]
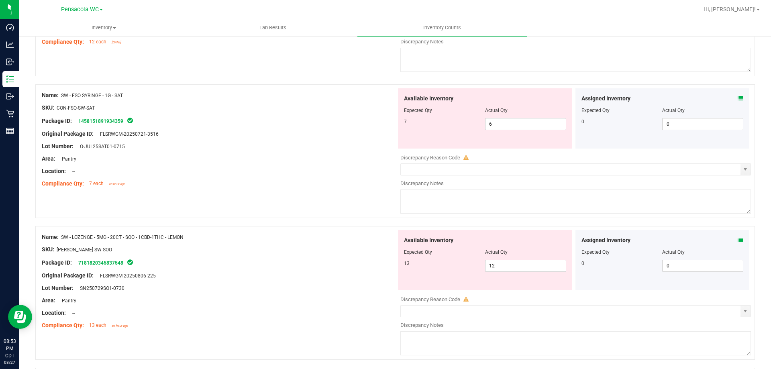
click at [738, 237] on span at bounding box center [741, 240] width 6 height 8
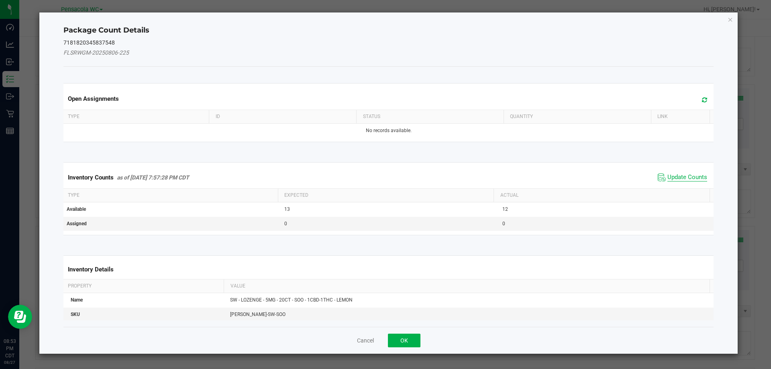
click at [686, 178] on span "Update Counts" at bounding box center [687, 177] width 40 height 8
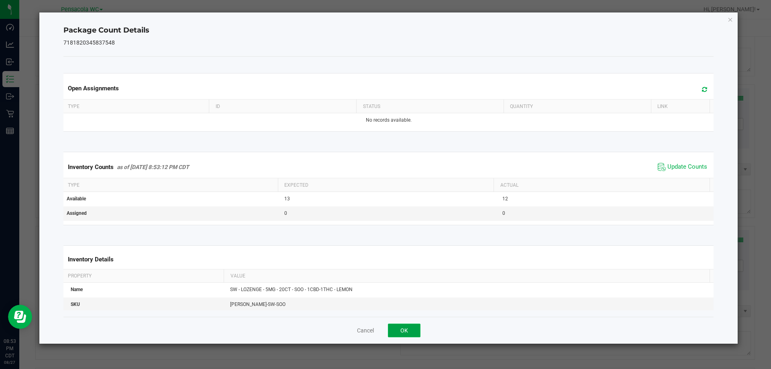
click at [416, 331] on button "OK" at bounding box center [404, 331] width 33 height 14
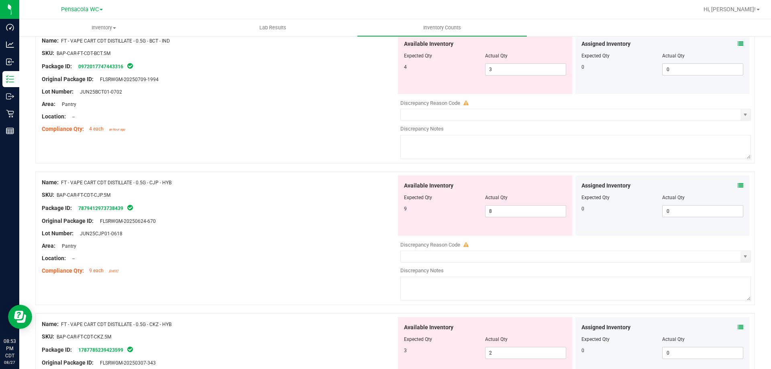
scroll to position [0, 0]
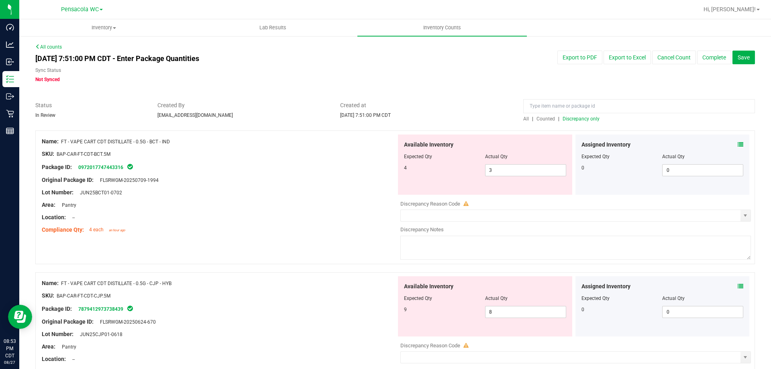
click at [582, 119] on span "Discrepancy only" at bounding box center [581, 119] width 37 height 6
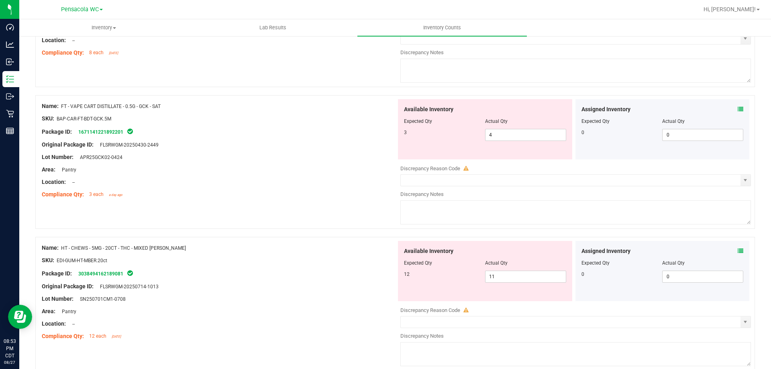
scroll to position [923, 0]
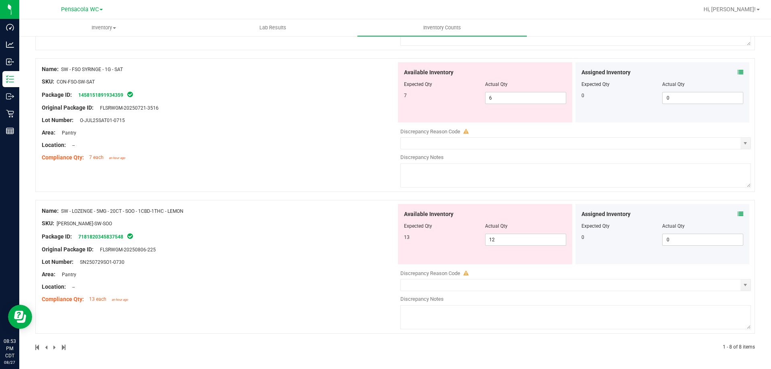
click at [738, 213] on icon at bounding box center [741, 214] width 6 height 6
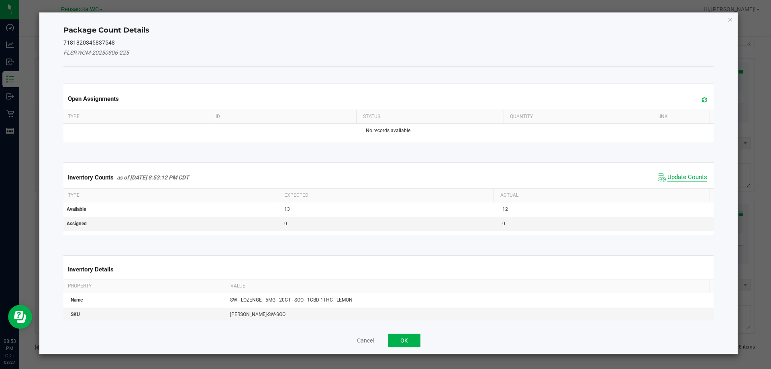
click at [674, 177] on span "Update Counts" at bounding box center [687, 177] width 40 height 8
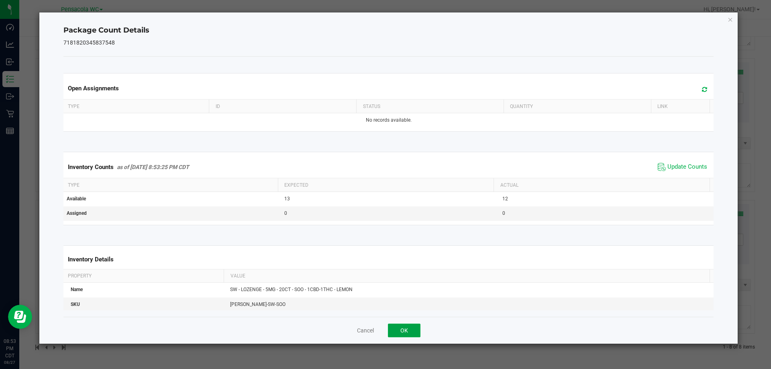
click at [397, 331] on button "OK" at bounding box center [404, 331] width 33 height 14
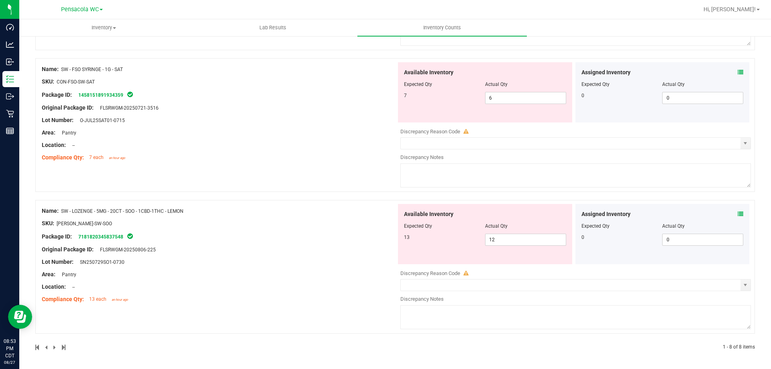
click at [738, 71] on icon at bounding box center [741, 72] width 6 height 6
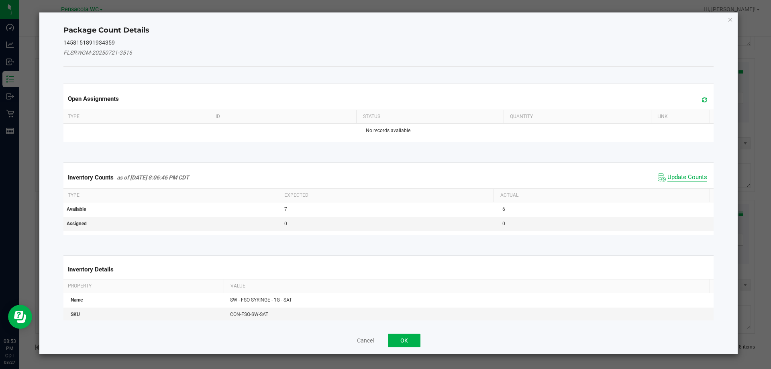
click at [677, 178] on span "Update Counts" at bounding box center [687, 177] width 40 height 8
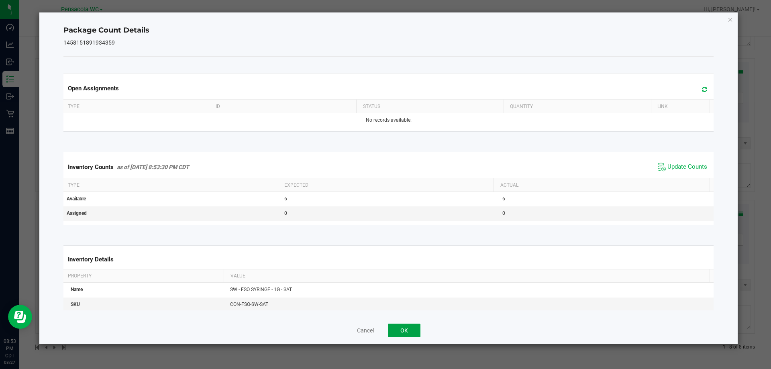
drag, startPoint x: 413, startPoint y: 335, endPoint x: 420, endPoint y: 325, distance: 12.0
click at [412, 335] on button "OK" at bounding box center [404, 331] width 33 height 14
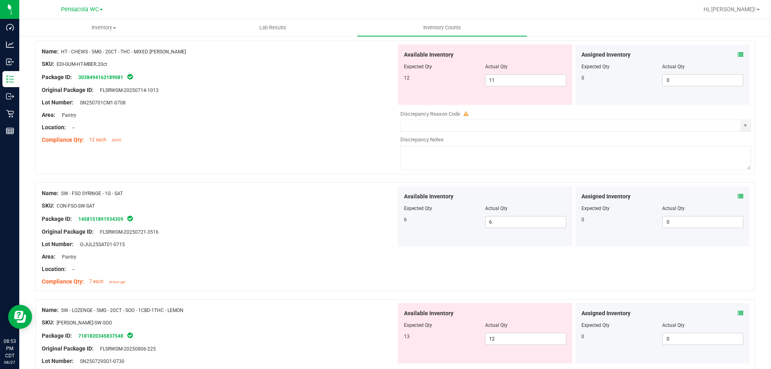
scroll to position [697, 0]
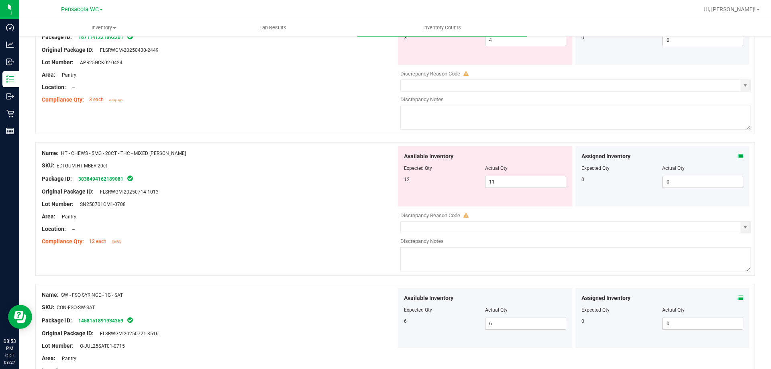
click at [738, 159] on icon at bounding box center [741, 156] width 6 height 6
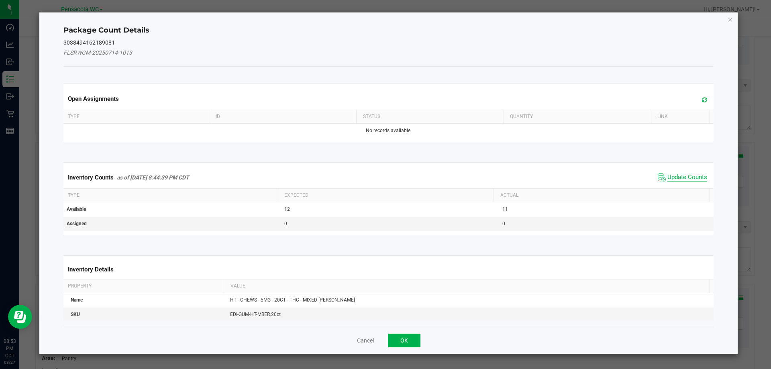
click at [690, 175] on span "Update Counts" at bounding box center [687, 177] width 40 height 8
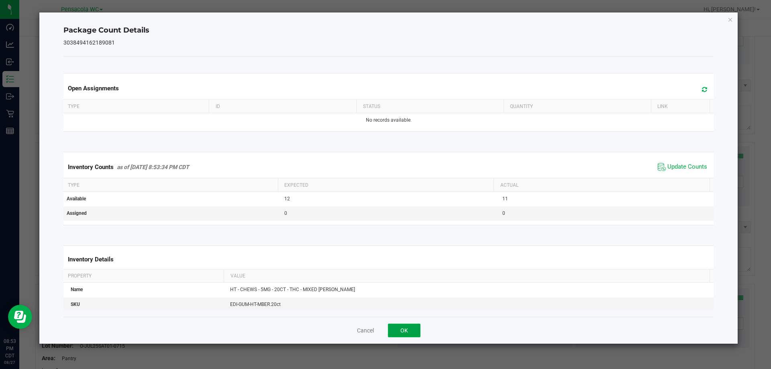
click at [390, 329] on button "OK" at bounding box center [404, 331] width 33 height 14
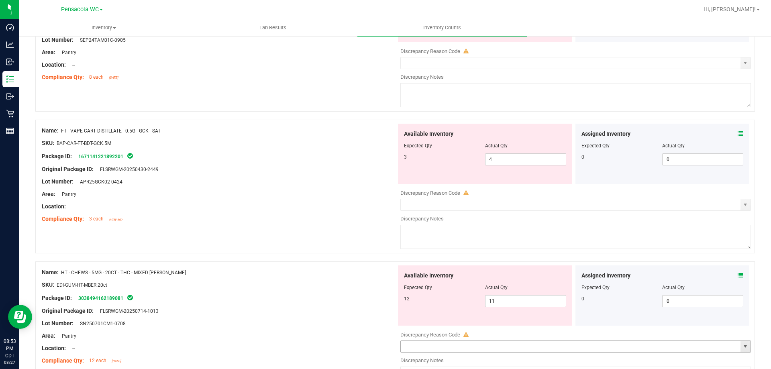
scroll to position [577, 0]
click at [738, 134] on icon at bounding box center [741, 135] width 6 height 6
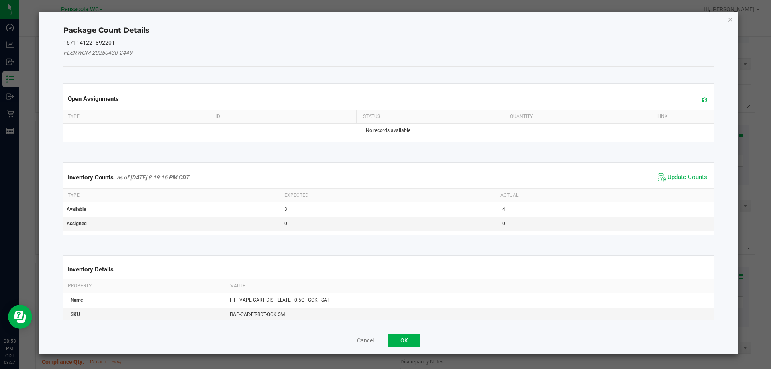
click at [680, 176] on span "Update Counts" at bounding box center [687, 177] width 40 height 8
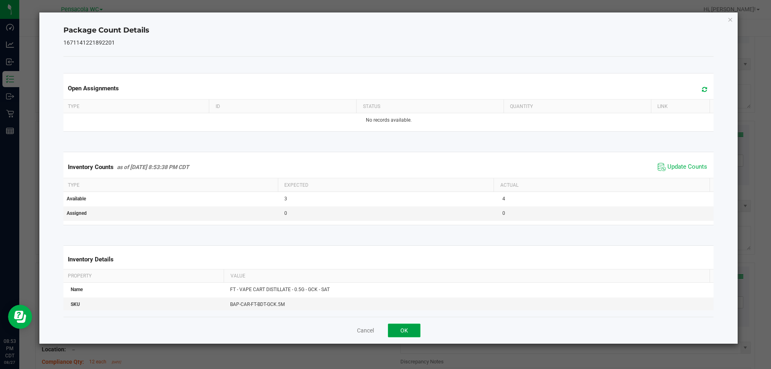
click at [410, 325] on button "OK" at bounding box center [404, 331] width 33 height 14
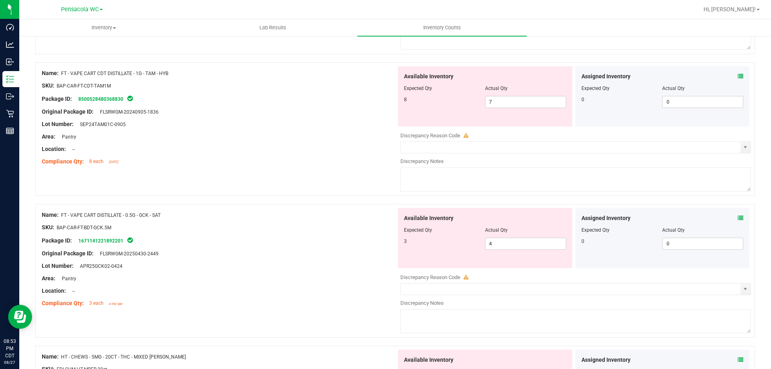
scroll to position [376, 0]
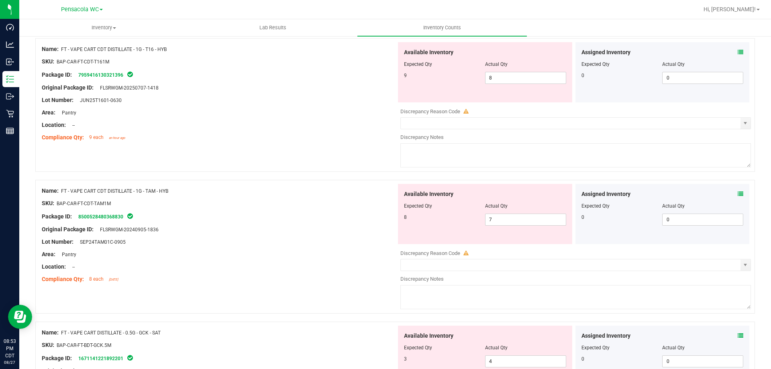
click at [738, 192] on icon at bounding box center [741, 194] width 6 height 6
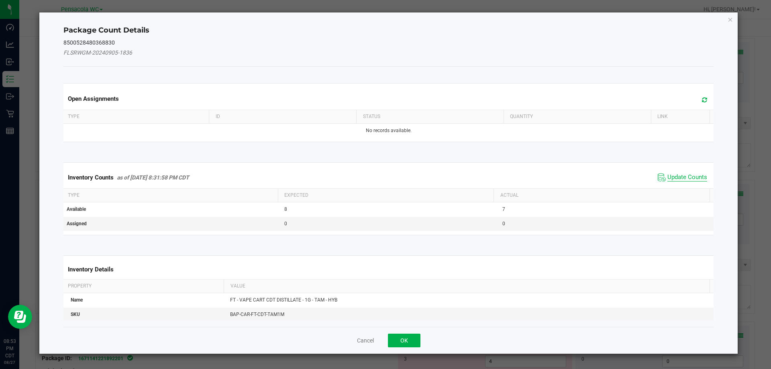
click at [690, 176] on span "Update Counts" at bounding box center [687, 177] width 40 height 8
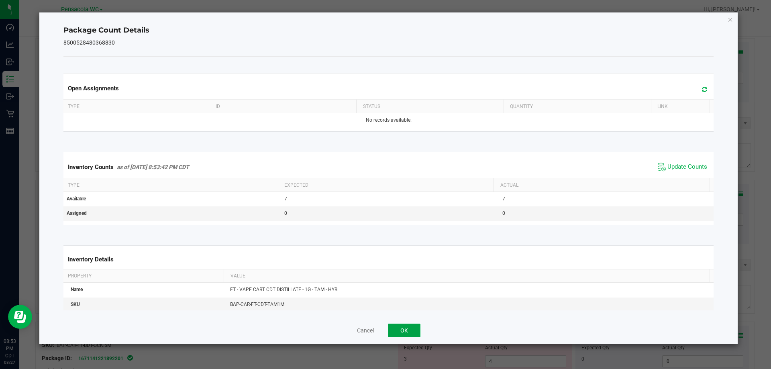
click at [403, 325] on button "OK" at bounding box center [404, 331] width 33 height 14
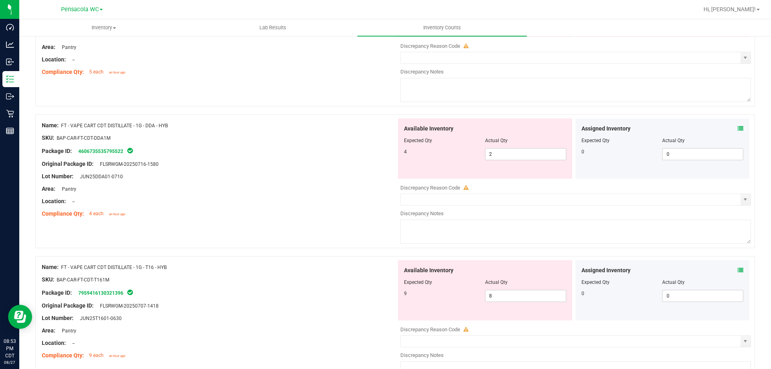
scroll to position [14, 0]
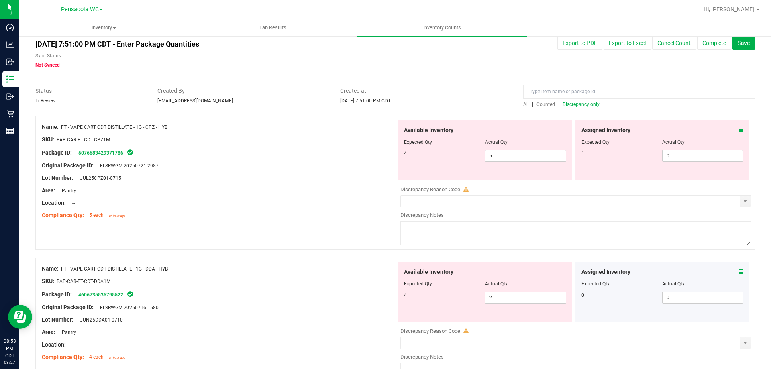
click at [580, 104] on span "Discrepancy only" at bounding box center [581, 105] width 37 height 6
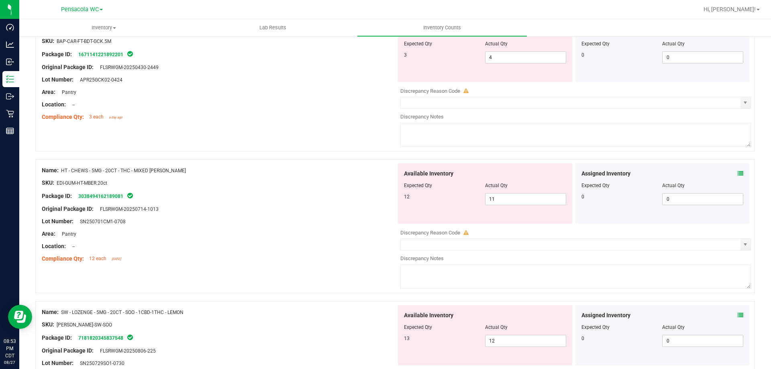
scroll to position [214, 0]
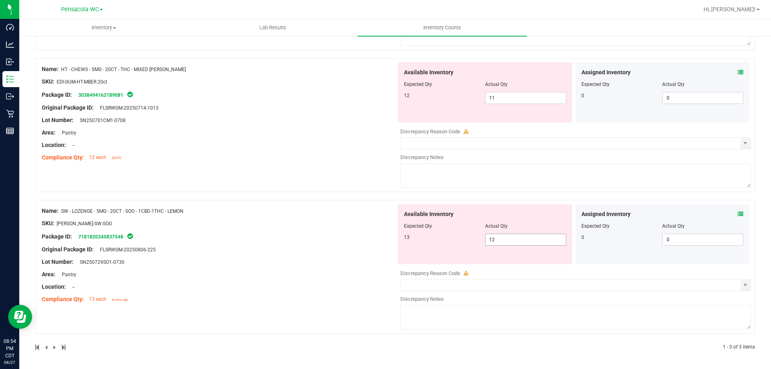
click at [502, 241] on span "12 12" at bounding box center [525, 240] width 81 height 12
type input "13"
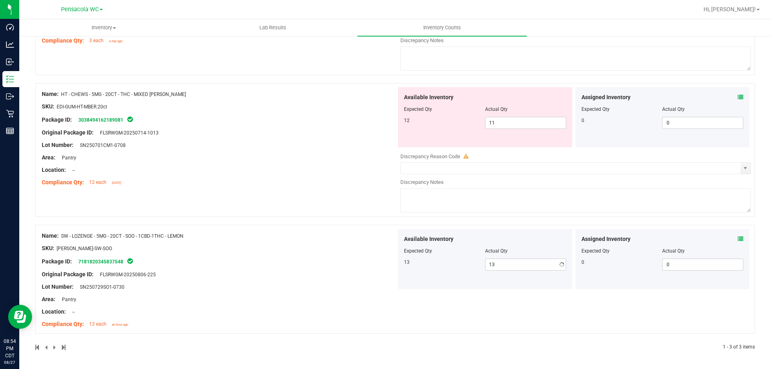
click at [299, 213] on div "Name: FT - VAPE CART DISTILLATE - 0.5G - GCK - SAT SKU: BAP-CAR-FT-BDT-GCK.5M P…" at bounding box center [395, 146] width 720 height 410
click at [520, 127] on span "11 11" at bounding box center [525, 123] width 81 height 12
type input "12"
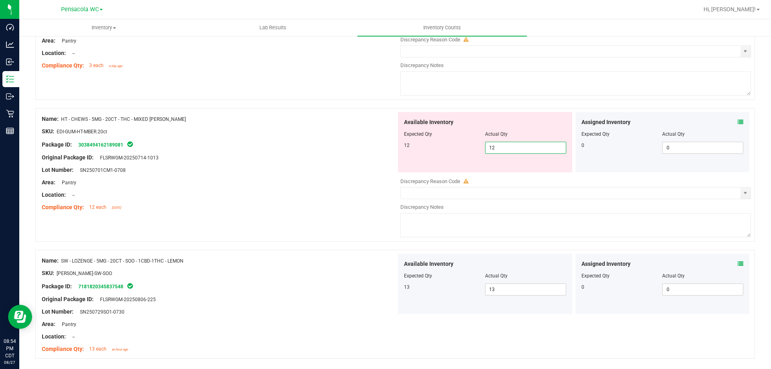
drag, startPoint x: 219, startPoint y: 103, endPoint x: 358, endPoint y: 117, distance: 139.3
click at [224, 102] on div "Name: FT - VAPE CART DISTILLATE - 0.5G - GCK - SAT SKU: BAP-CAR-FT-BDT-GCK.5M P…" at bounding box center [395, 171] width 720 height 410
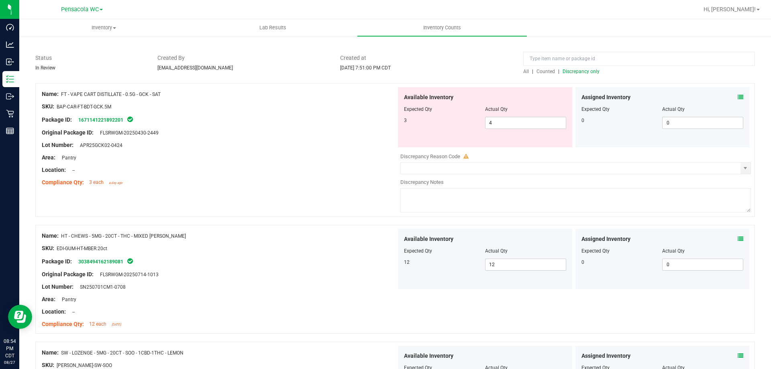
scroll to position [0, 0]
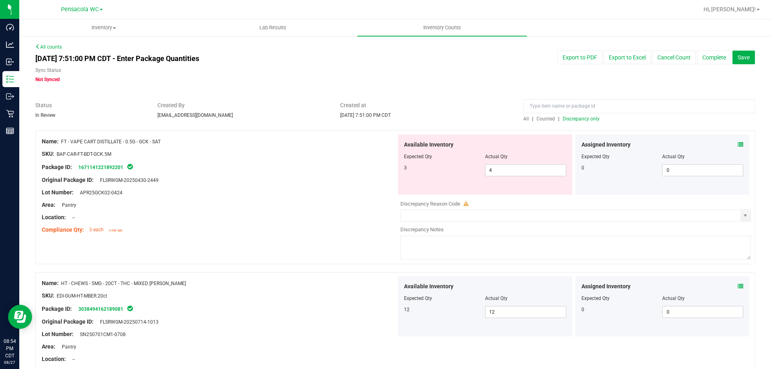
click at [574, 118] on span "Discrepancy only" at bounding box center [581, 119] width 37 height 6
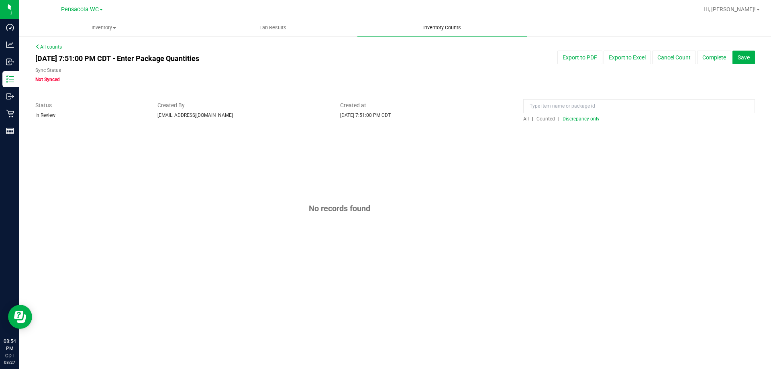
click at [446, 26] on span "Inventory Counts" at bounding box center [441, 27] width 59 height 7
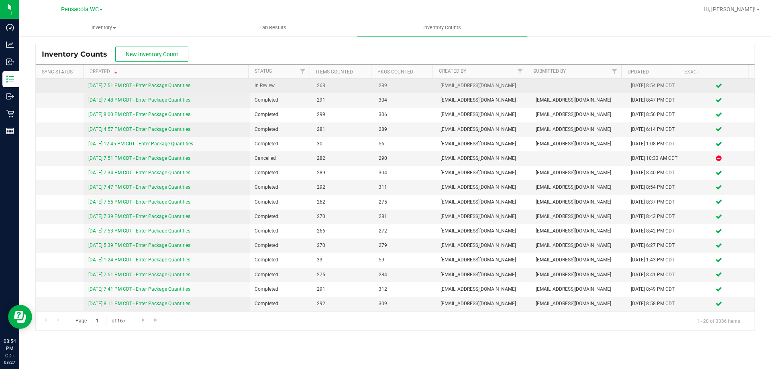
click at [157, 86] on link "8/27/25 7:51 PM CDT - Enter Package Quantities" at bounding box center [139, 86] width 102 height 6
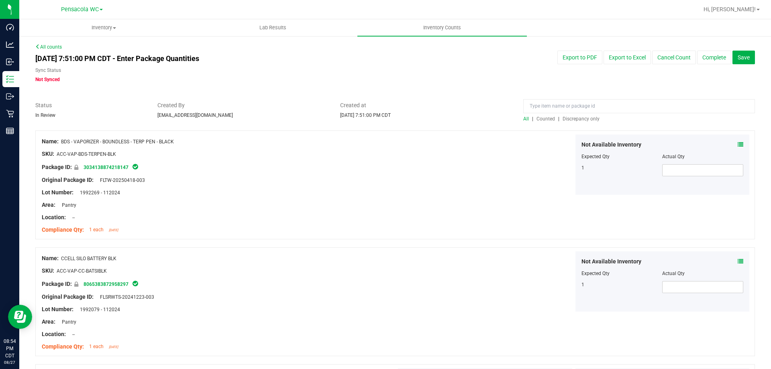
click at [580, 118] on span "Discrepancy only" at bounding box center [581, 119] width 37 height 6
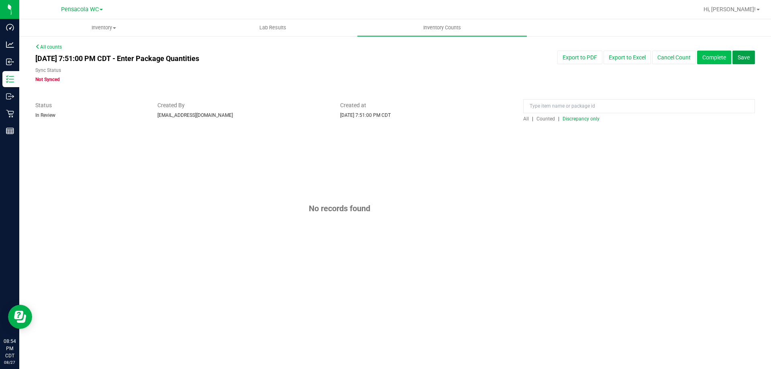
drag, startPoint x: 750, startPoint y: 58, endPoint x: 728, endPoint y: 57, distance: 22.5
click at [733, 87] on div "All counts Aug 27, 2025 7:51:00 PM CDT - Enter Package Quantities Sync Status N…" at bounding box center [395, 168] width 720 height 251
click at [725, 57] on button "Complete" at bounding box center [714, 58] width 34 height 14
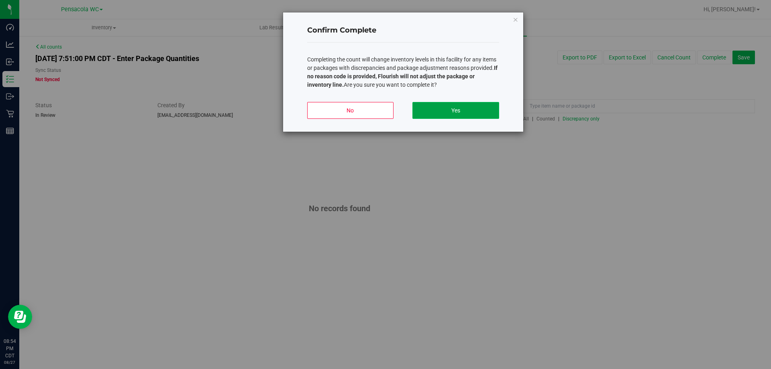
click at [431, 110] on button "Yes" at bounding box center [455, 110] width 86 height 17
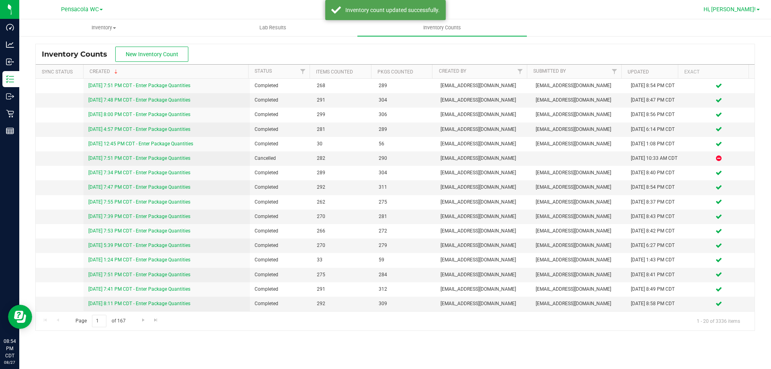
click at [752, 8] on span "Hi, [PERSON_NAME]!" at bounding box center [730, 9] width 52 height 6
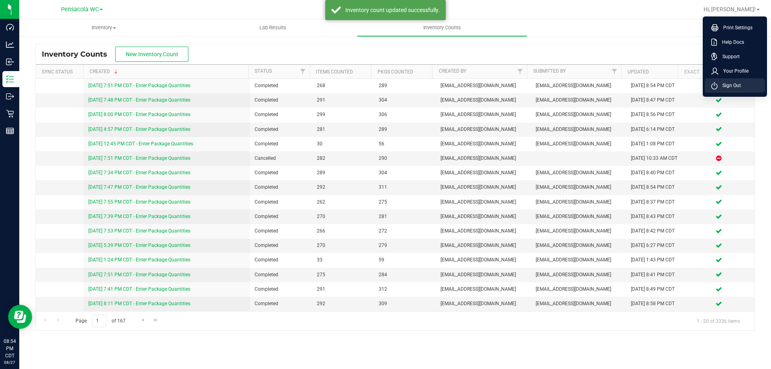
click at [728, 86] on span "Sign Out" at bounding box center [729, 86] width 23 height 8
